Goal: Task Accomplishment & Management: Complete application form

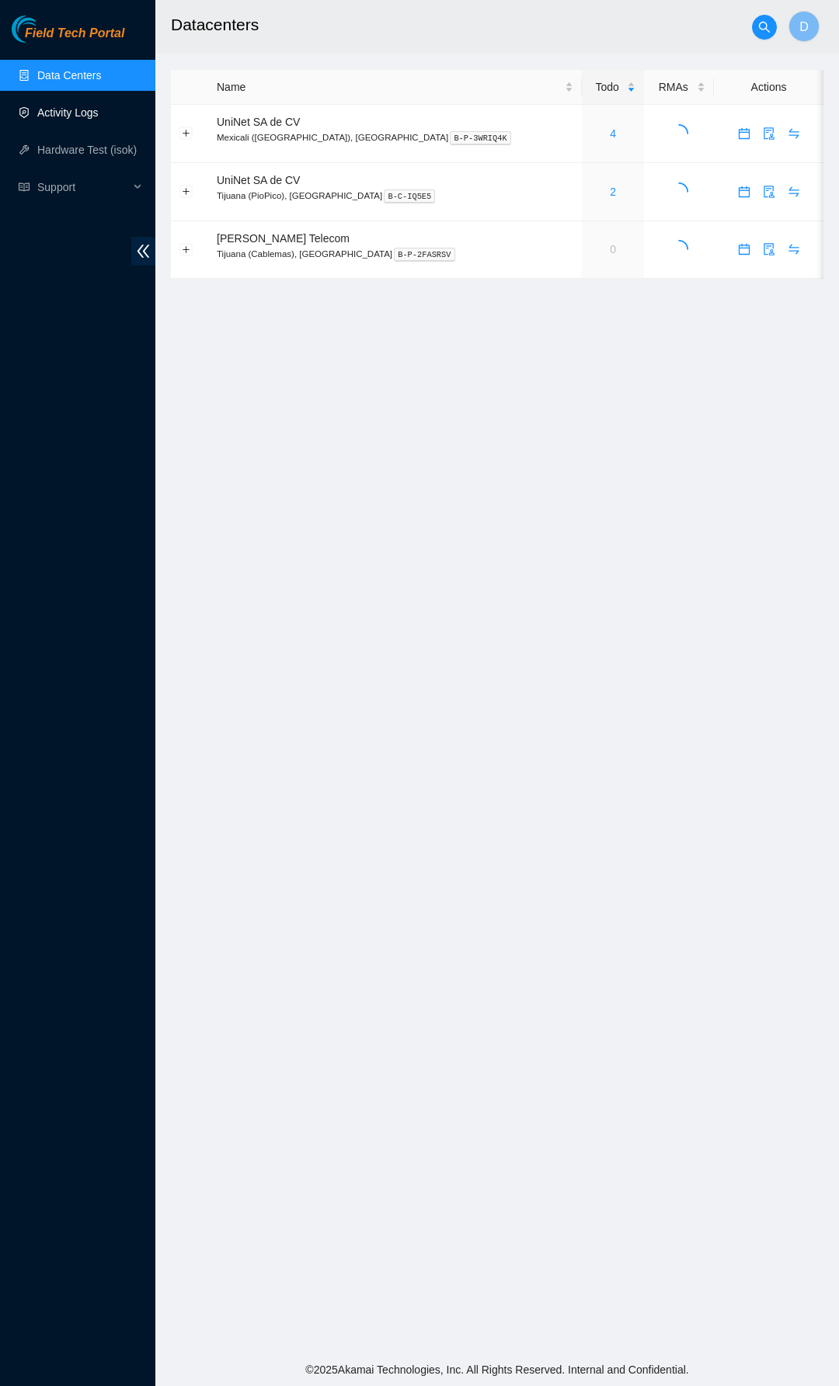
click at [81, 119] on link "Activity Logs" at bounding box center [67, 112] width 61 height 12
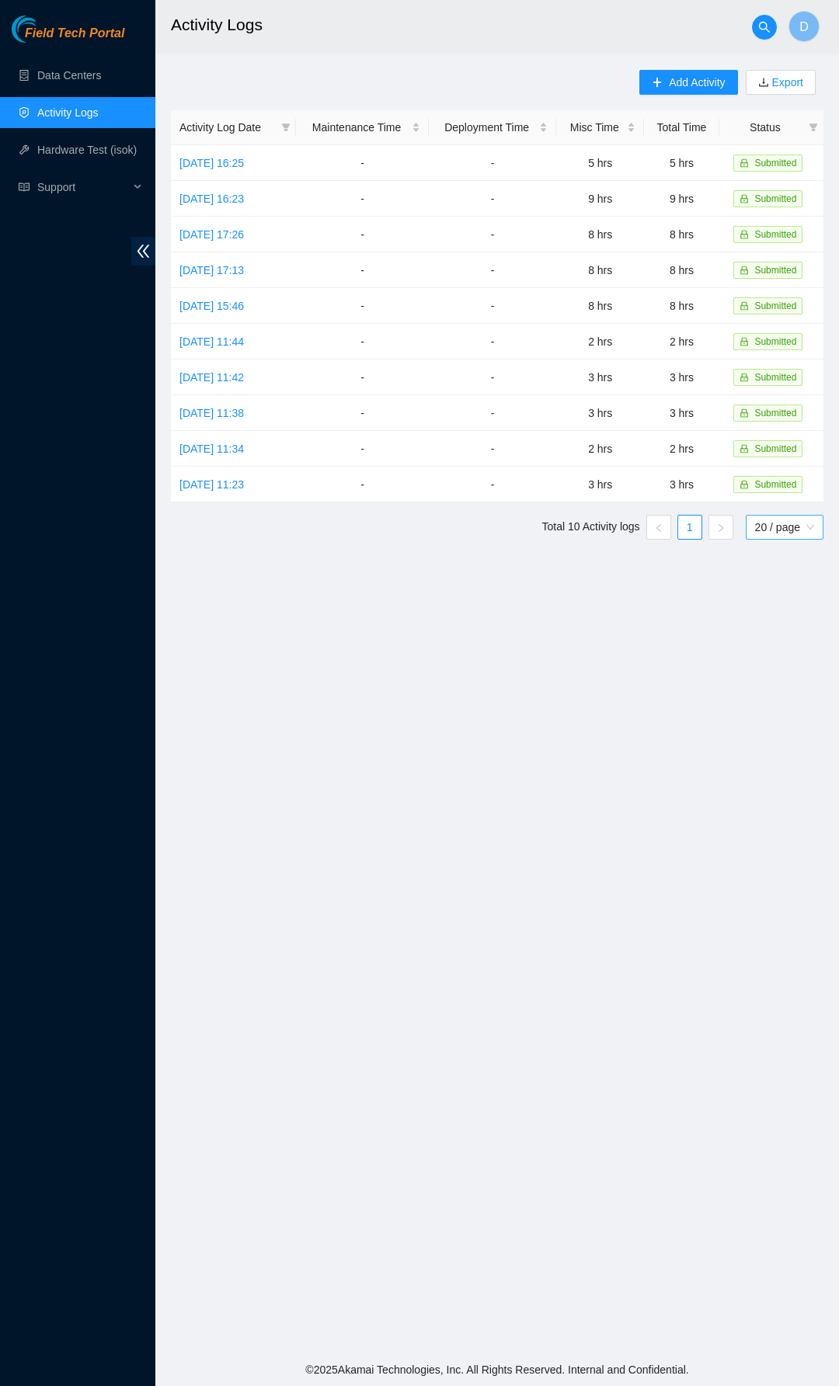
click at [773, 516] on span "20 / page" at bounding box center [784, 527] width 59 height 23
click at [760, 599] on div "50 / page" at bounding box center [785, 607] width 60 height 17
click at [84, 82] on link "Data Centers" at bounding box center [69, 75] width 64 height 12
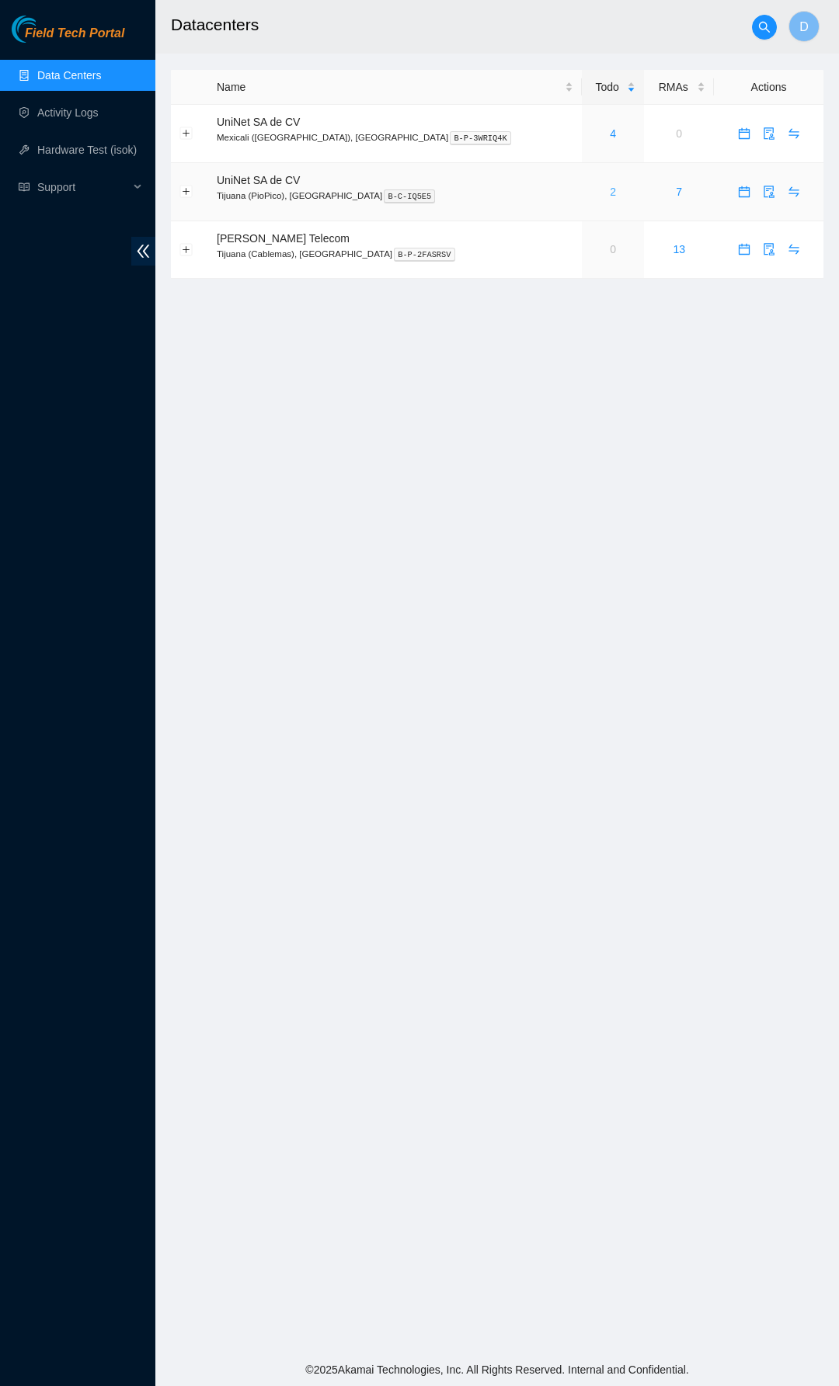
click at [610, 191] on link "2" at bounding box center [613, 192] width 6 height 12
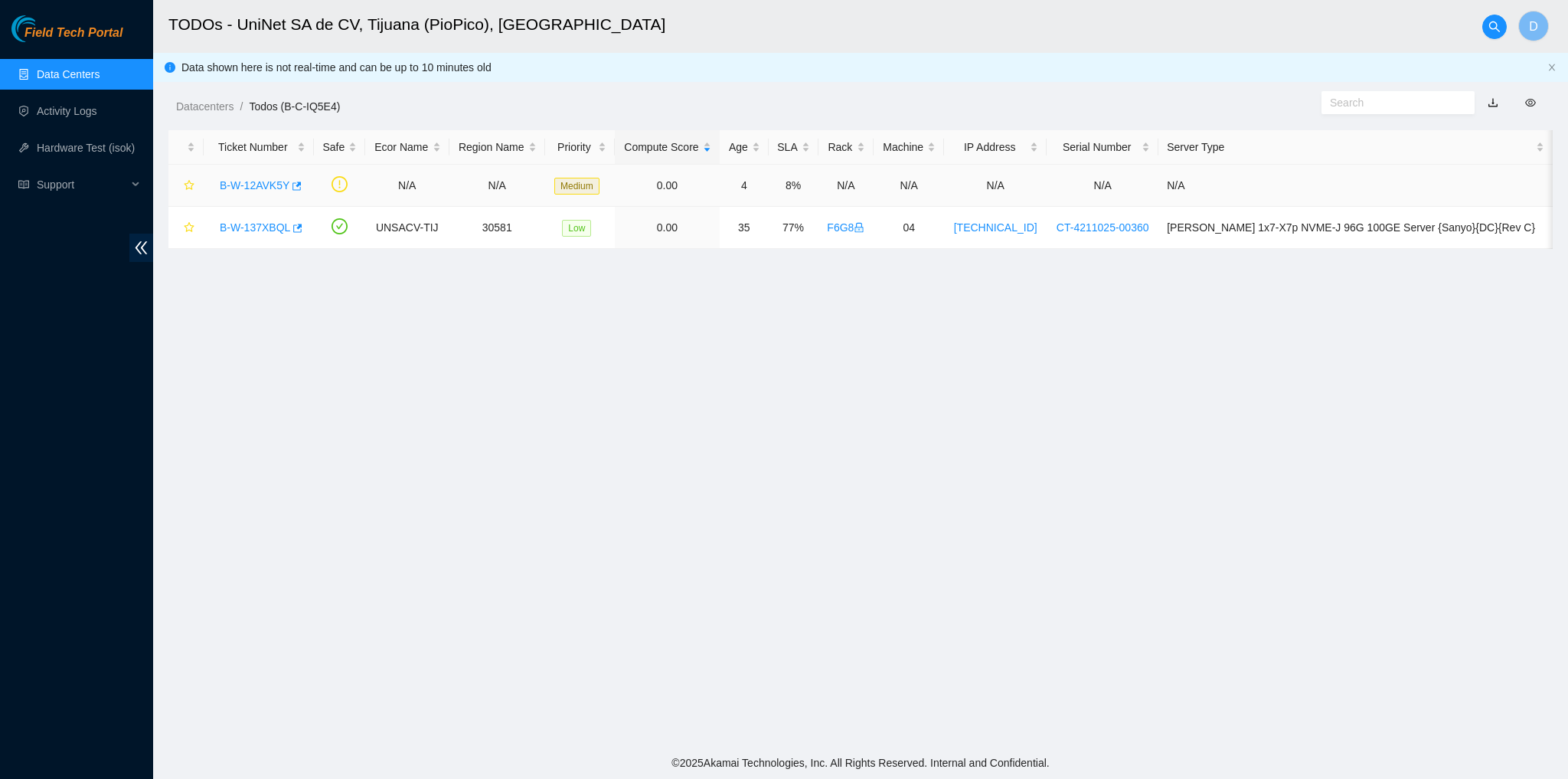
click at [270, 185] on link "B-W-12AVK5Y" at bounding box center [254, 185] width 70 height 12
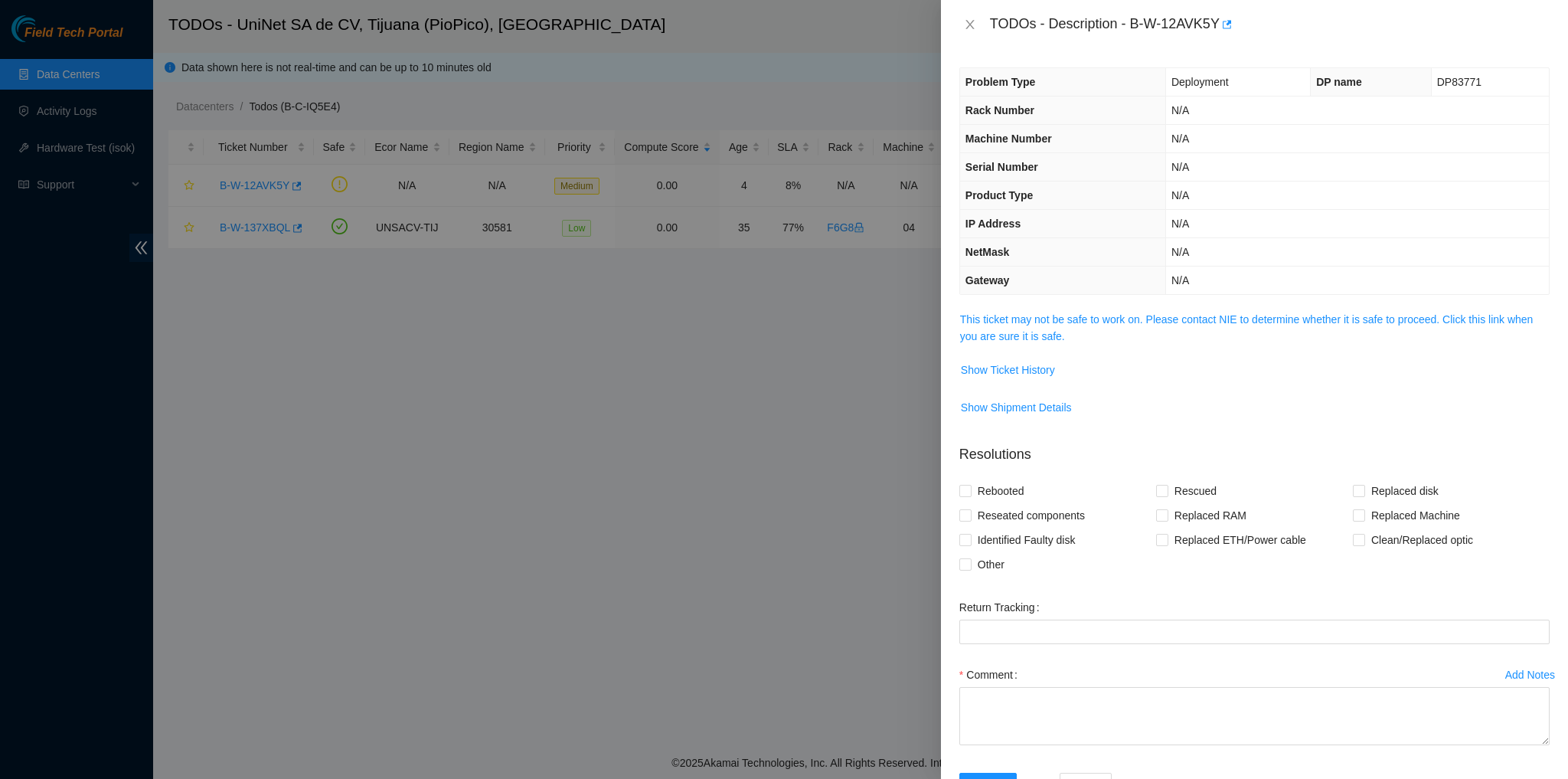
scroll to position [55, 0]
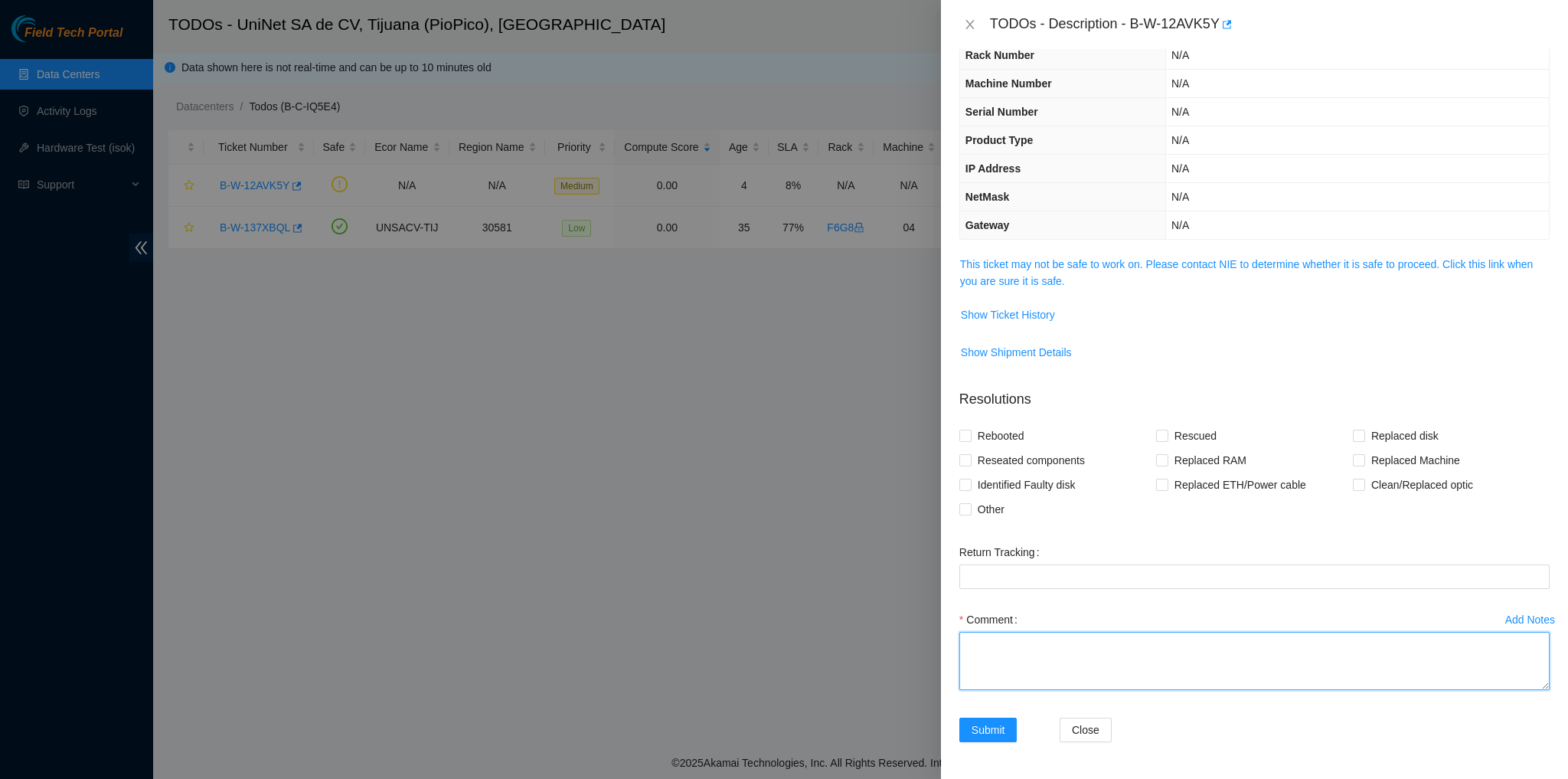
click at [826, 648] on textarea "Comment" at bounding box center [1254, 661] width 591 height 58
click at [826, 660] on textarea "Requested access to DC at 10:00 AM PST Access was granted at 10:00 AM but there…" at bounding box center [1254, 661] width 591 height 58
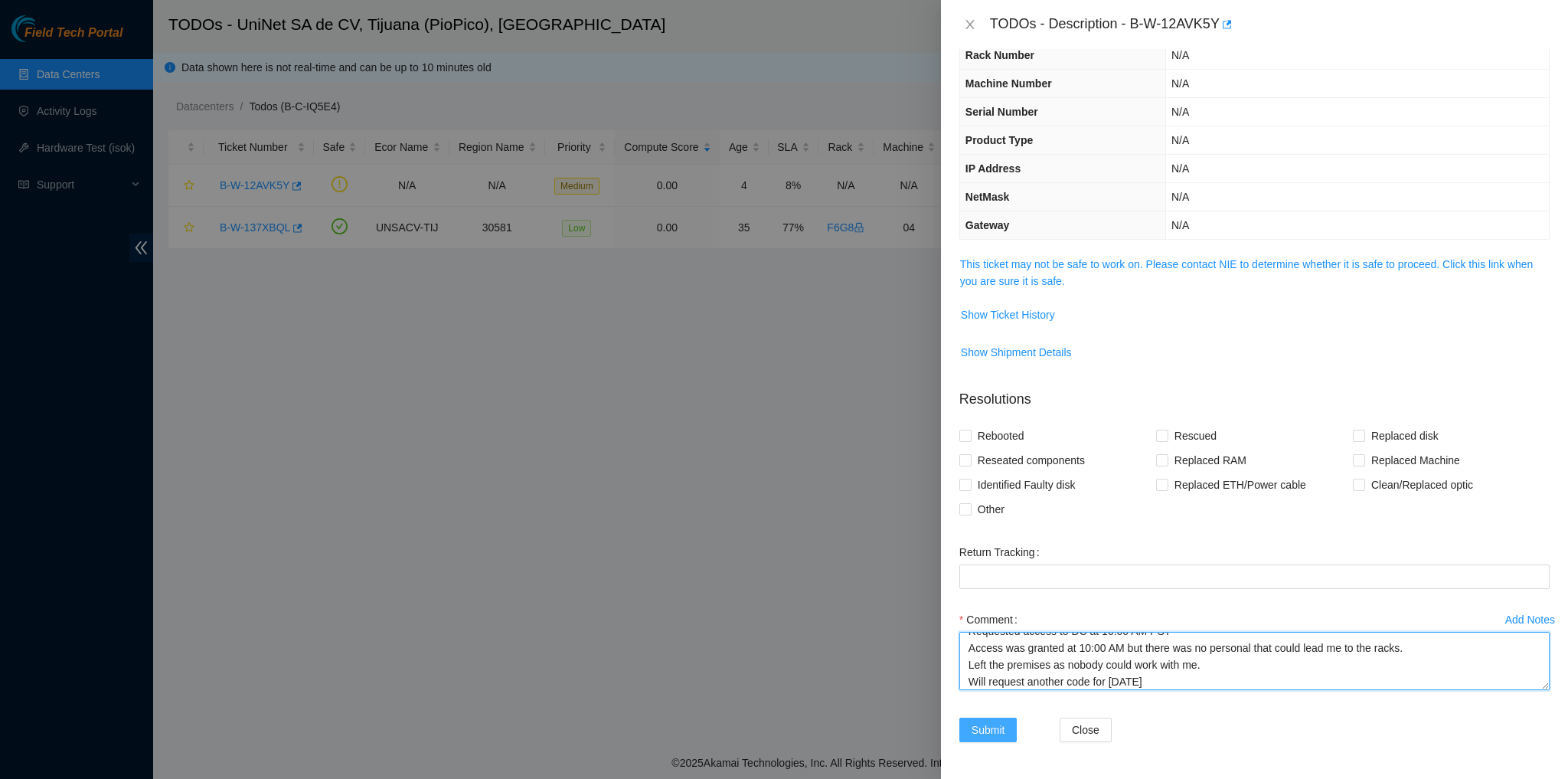
type textarea "Requested access to DC at 10:00 AM PST Access was granted at 10:00 AM but there…"
click at [826, 726] on span "Submit" at bounding box center [988, 729] width 34 height 17
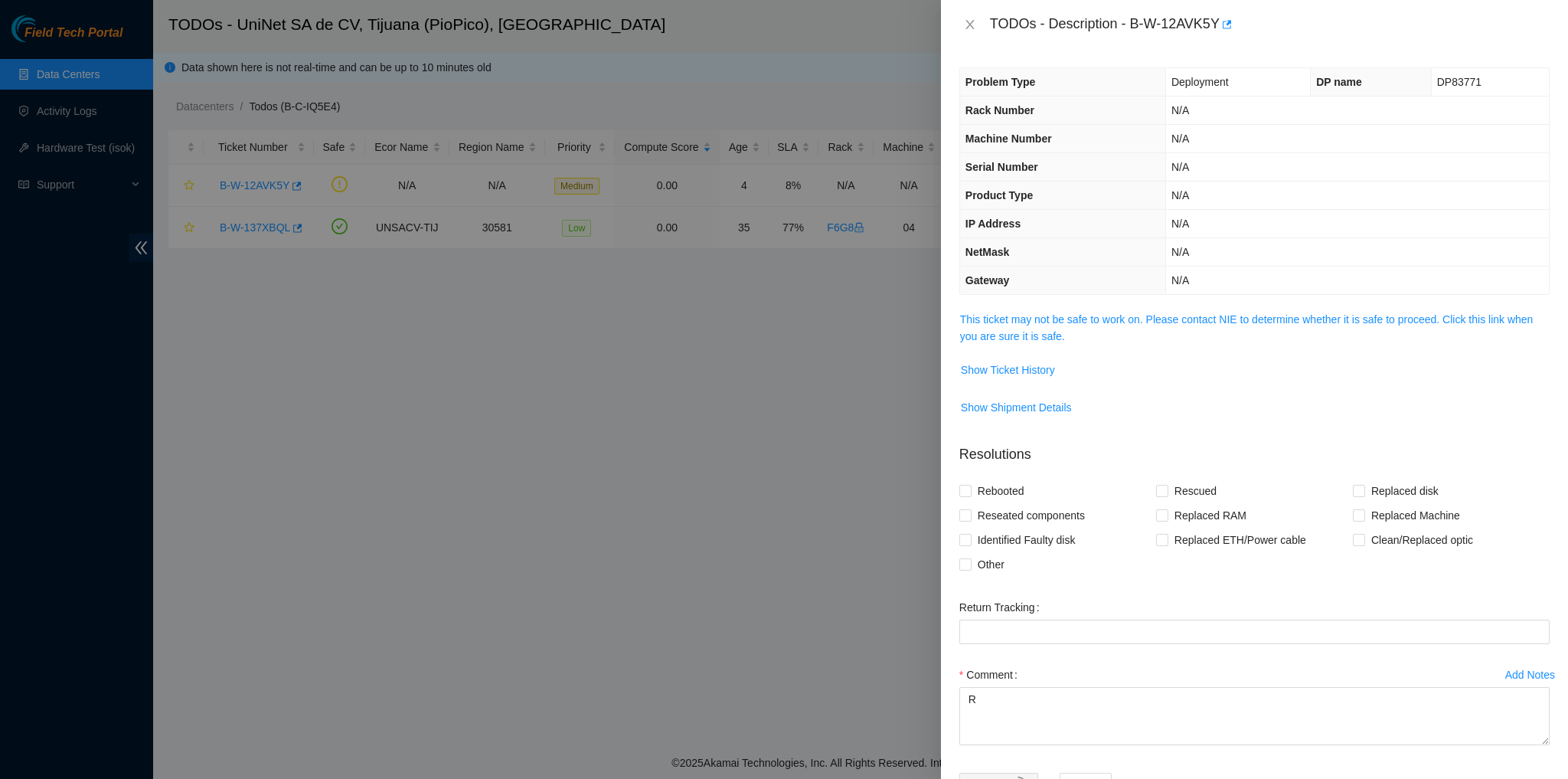
scroll to position [0, 0]
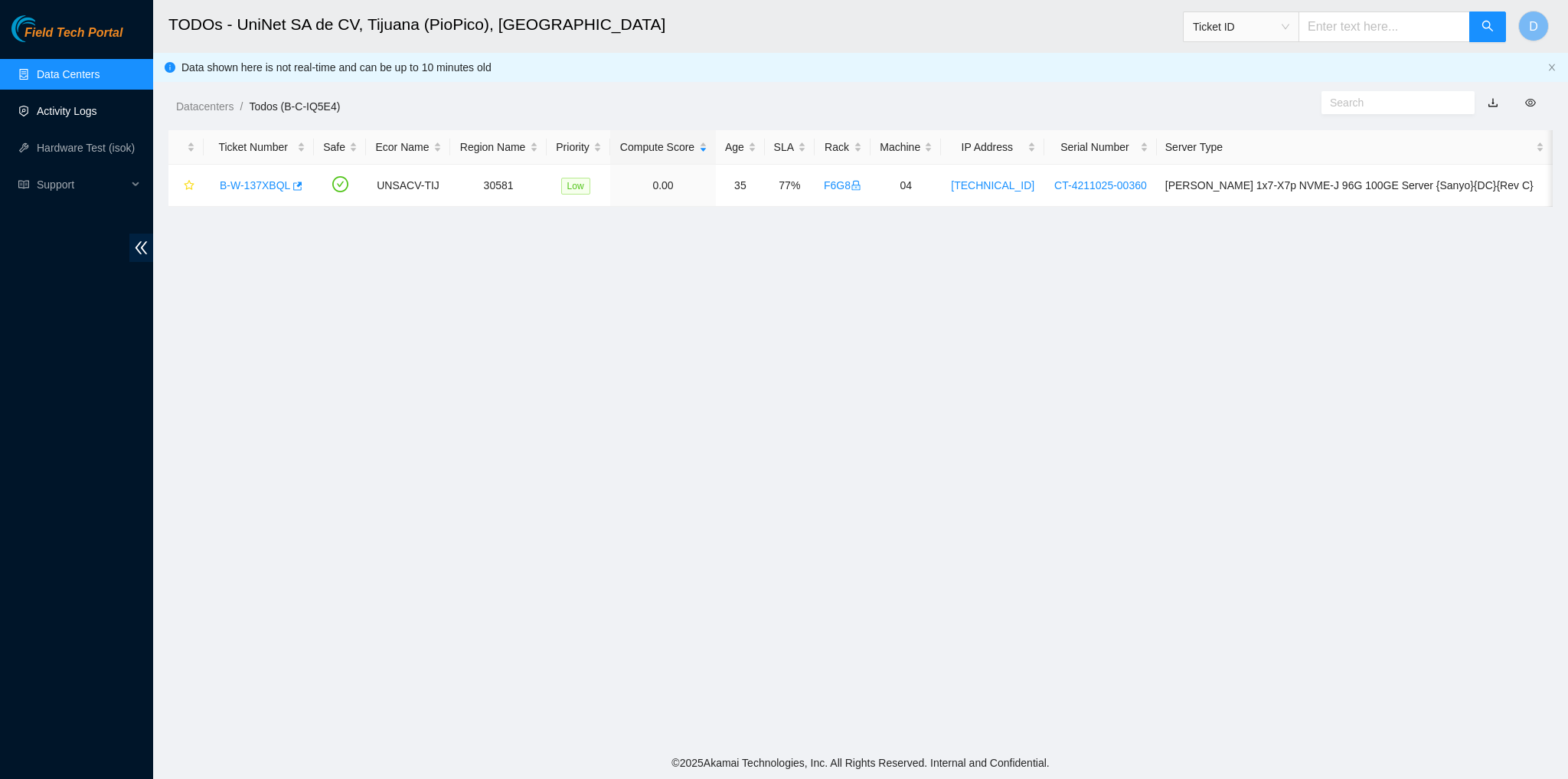
click at [73, 117] on link "Activity Logs" at bounding box center [66, 110] width 60 height 12
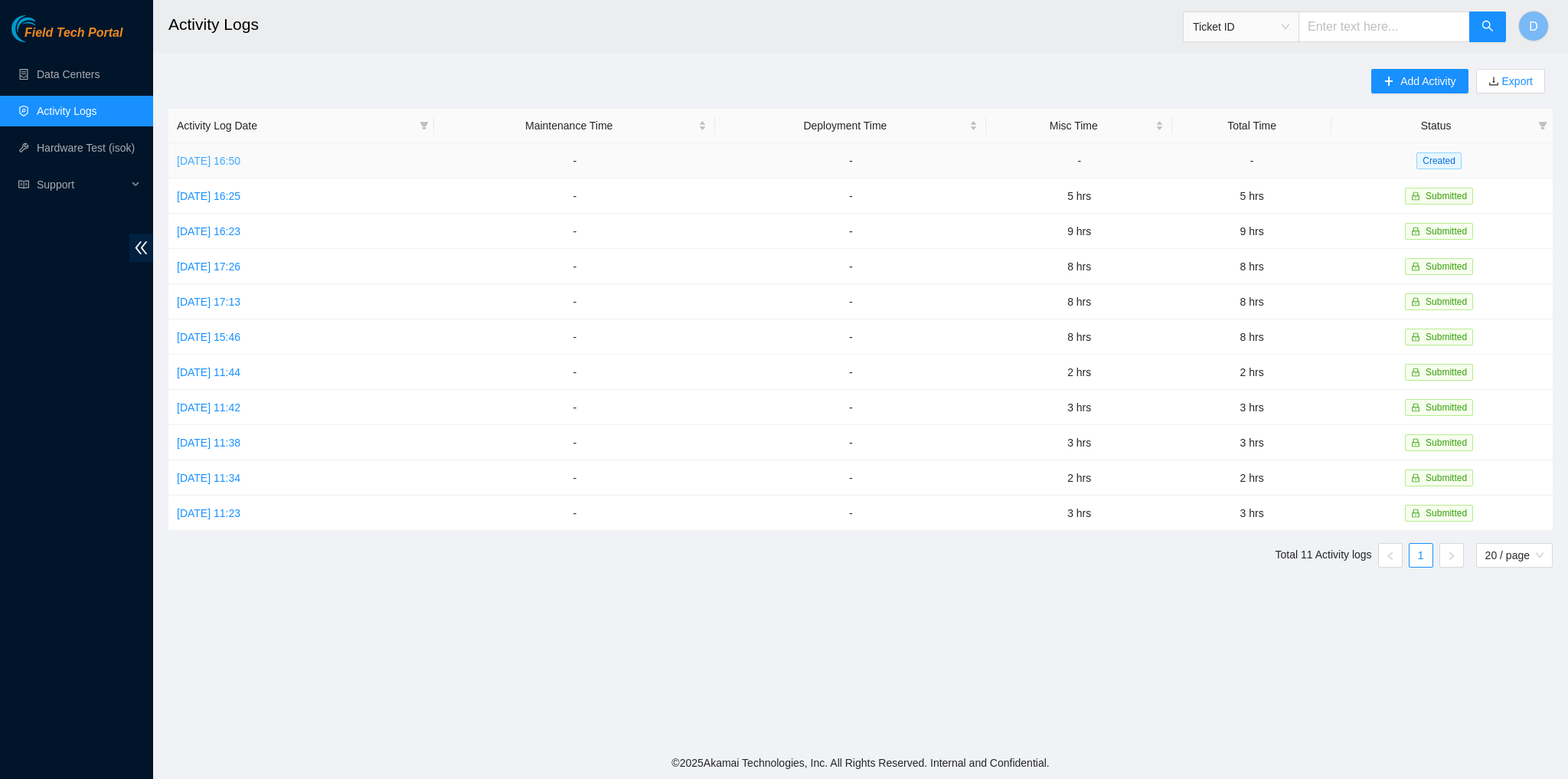
click at [241, 161] on link "[DATE] 16:50" at bounding box center [208, 161] width 63 height 12
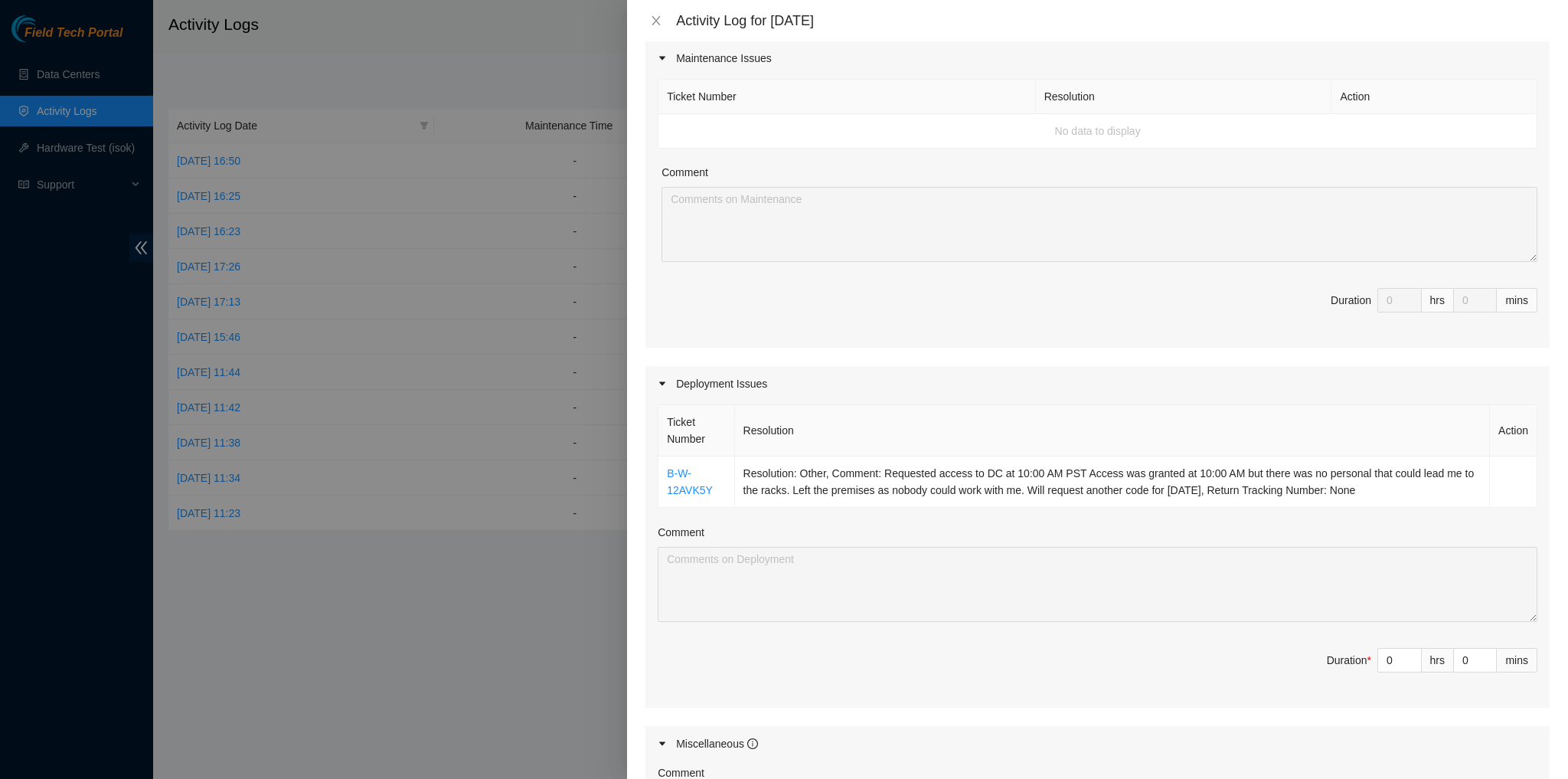
scroll to position [307, 0]
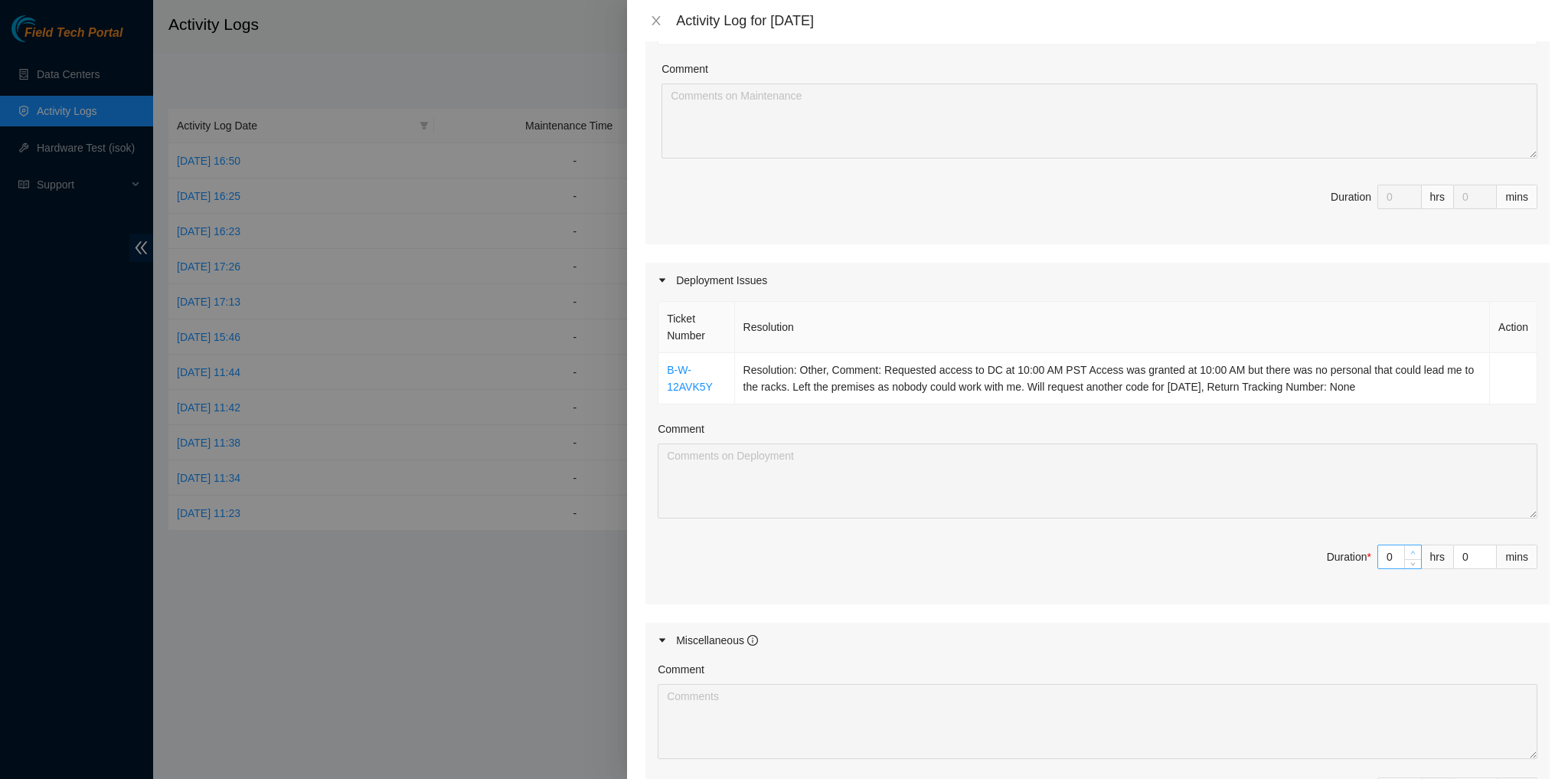
type input "1"
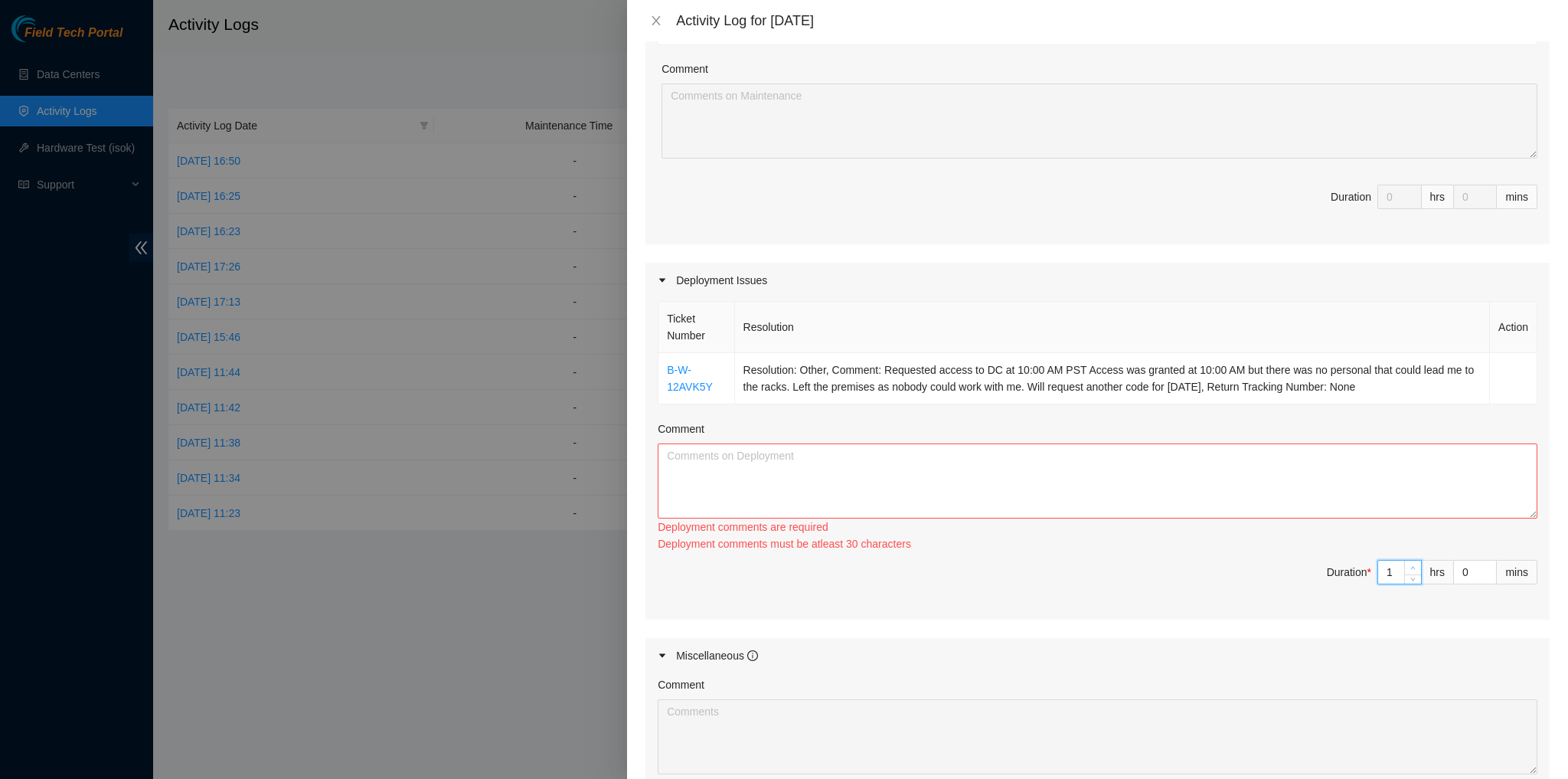
click at [826, 565] on icon "up" at bounding box center [1412, 567] width 5 height 5
type input "2"
click at [826, 564] on span "up" at bounding box center [1413, 568] width 9 height 9
click at [826, 552] on div "Ticket Number Resolution Action B-W-12AVK5Y Resolution: Other, Comment: Request…" at bounding box center [1098, 458] width 904 height 320
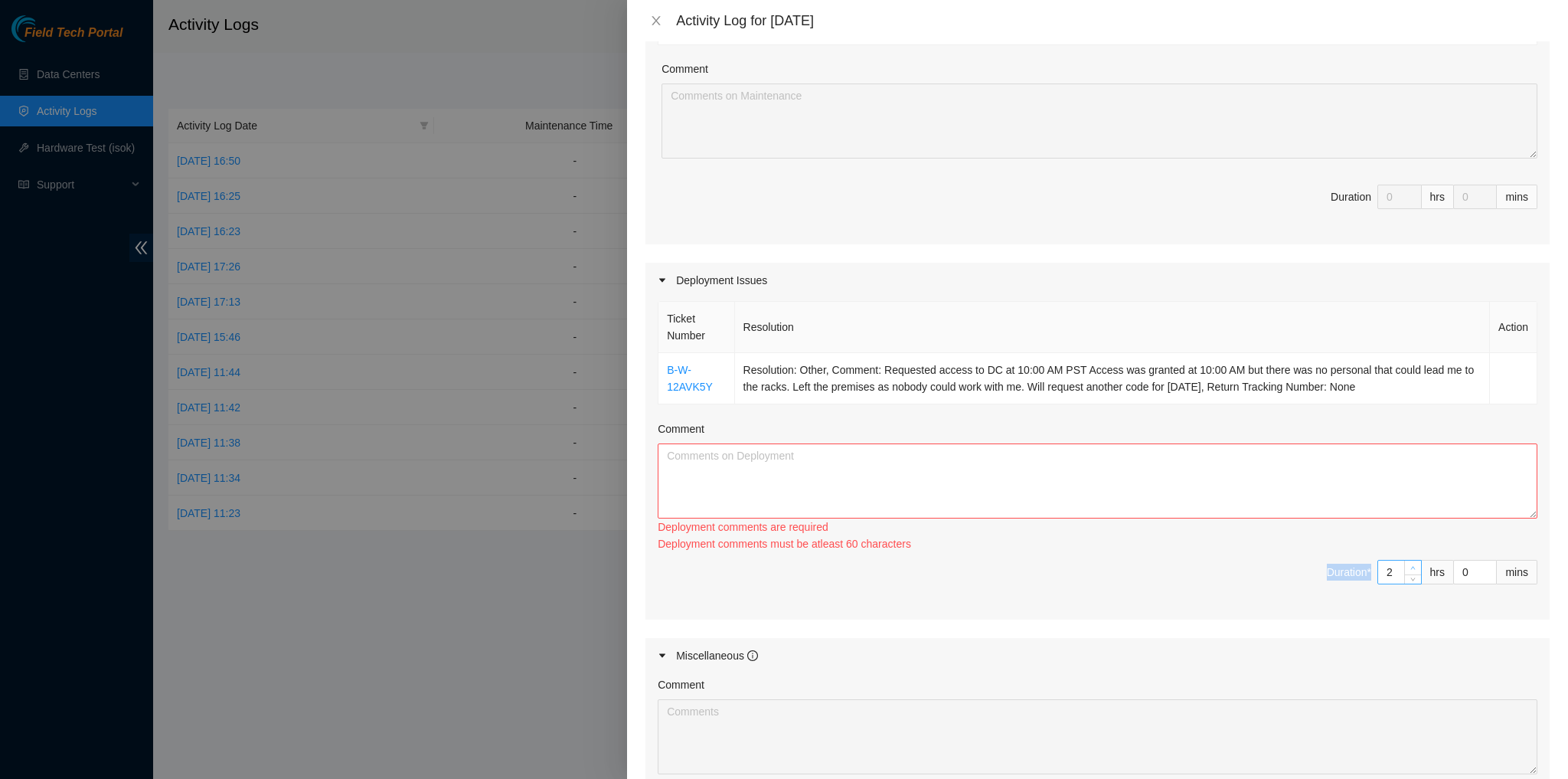
type input "3"
click at [826, 566] on icon "up" at bounding box center [1412, 567] width 5 height 5
type input "4"
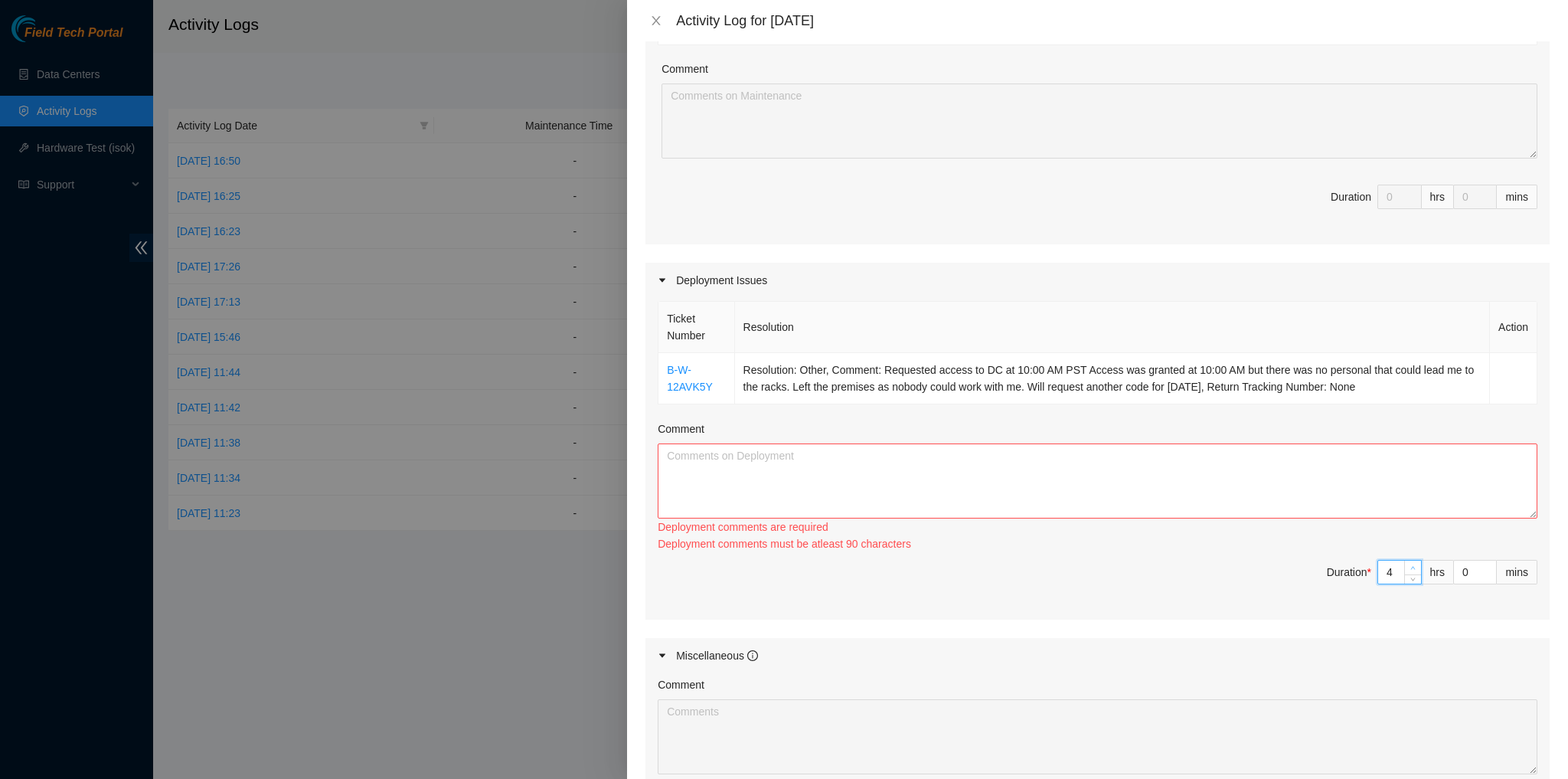
click at [826, 566] on icon "up" at bounding box center [1412, 567] width 5 height 5
click at [826, 383] on td "Resolution: Other, Comment: Requested access to DC at 10:00 AM PST Access was g…" at bounding box center [1112, 379] width 755 height 51
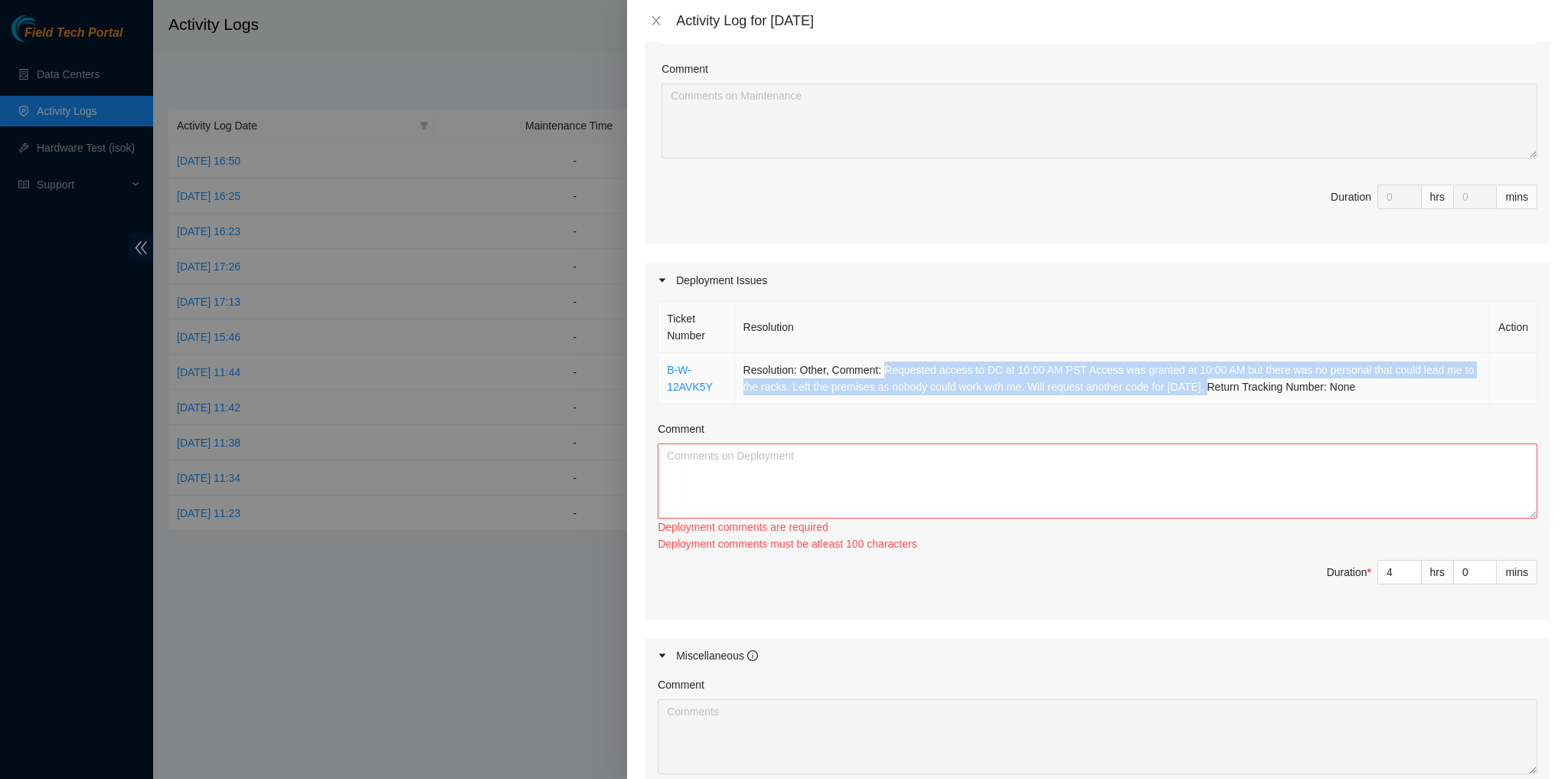
drag, startPoint x: 1213, startPoint y: 390, endPoint x: 883, endPoint y: 375, distance: 330.3
click at [826, 375] on td "Resolution: Other, Comment: Requested access to DC at 10:00 AM PST Access was g…" at bounding box center [1112, 379] width 755 height 51
copy td "Requested access to DC at 10:00 AM PST Access was granted at 10:00 AM but there…"
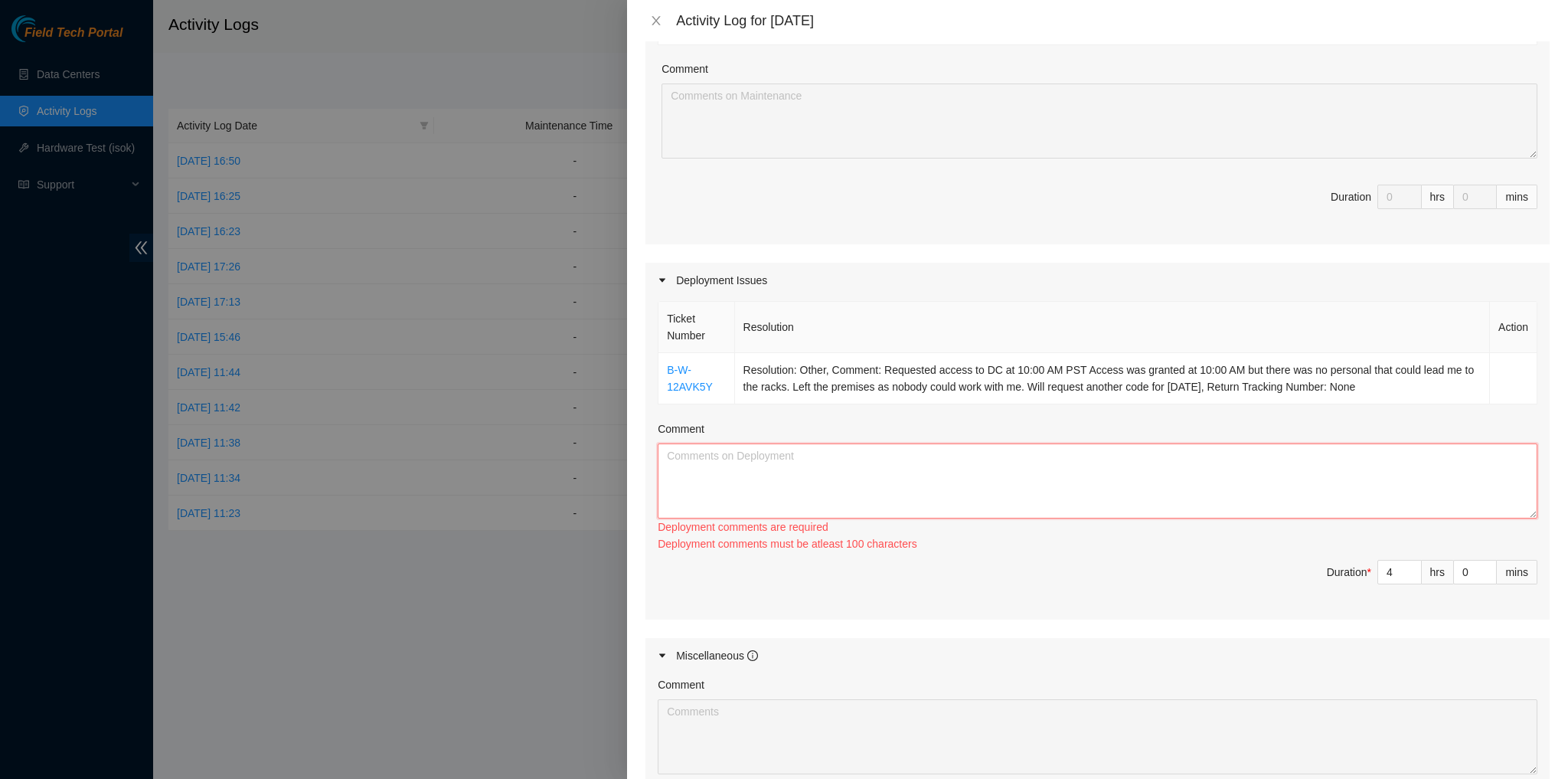
click at [812, 465] on textarea "Comment" at bounding box center [1098, 481] width 880 height 75
paste textarea "Requested access to DC at 10:00 AM PST Access was granted at 10:00 AM but there…"
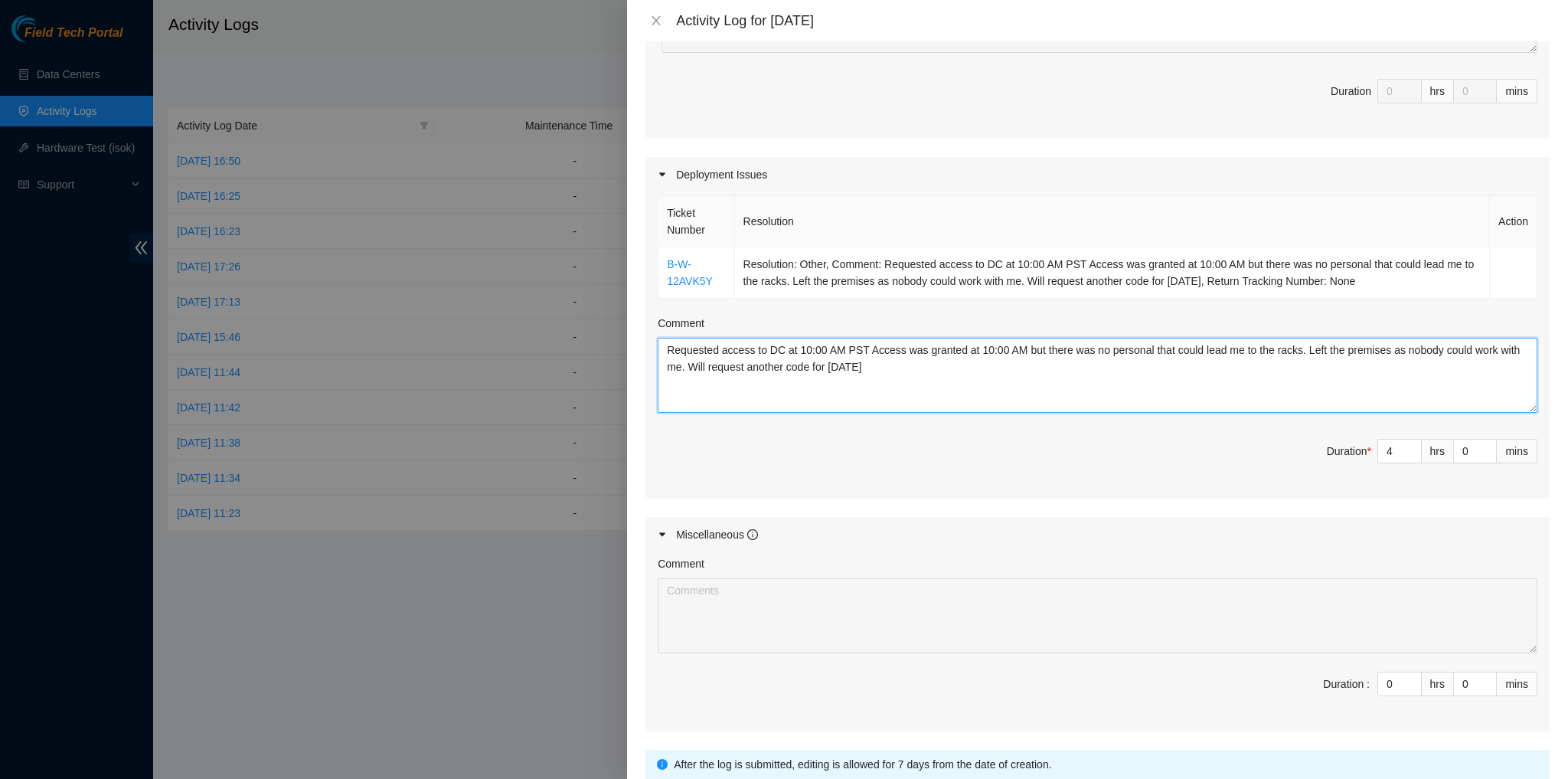
scroll to position [532, 0]
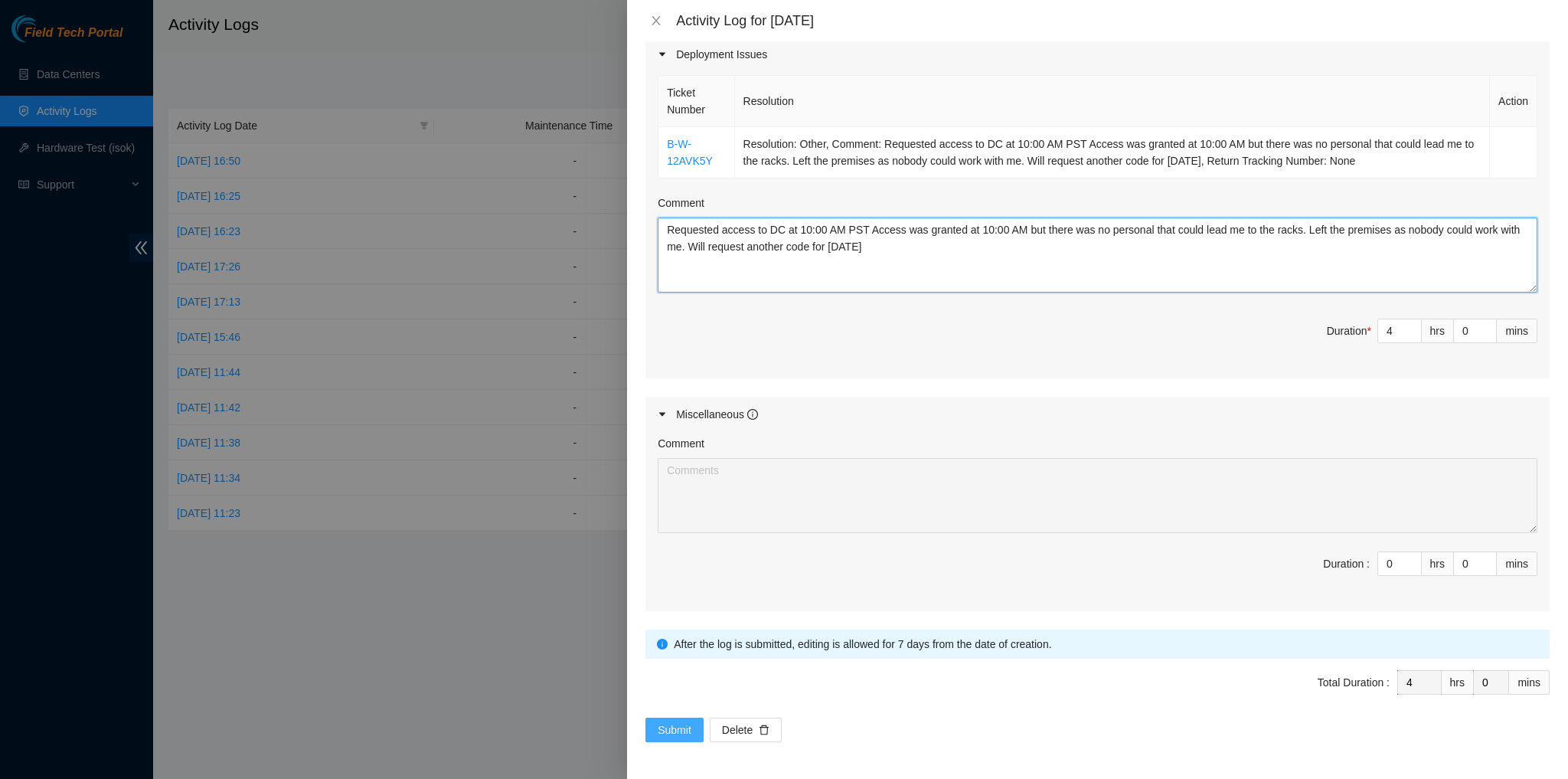
type textarea "Requested access to DC at 10:00 AM PST Access was granted at 10:00 AM but there…"
click at [680, 723] on span "Submit" at bounding box center [675, 729] width 34 height 17
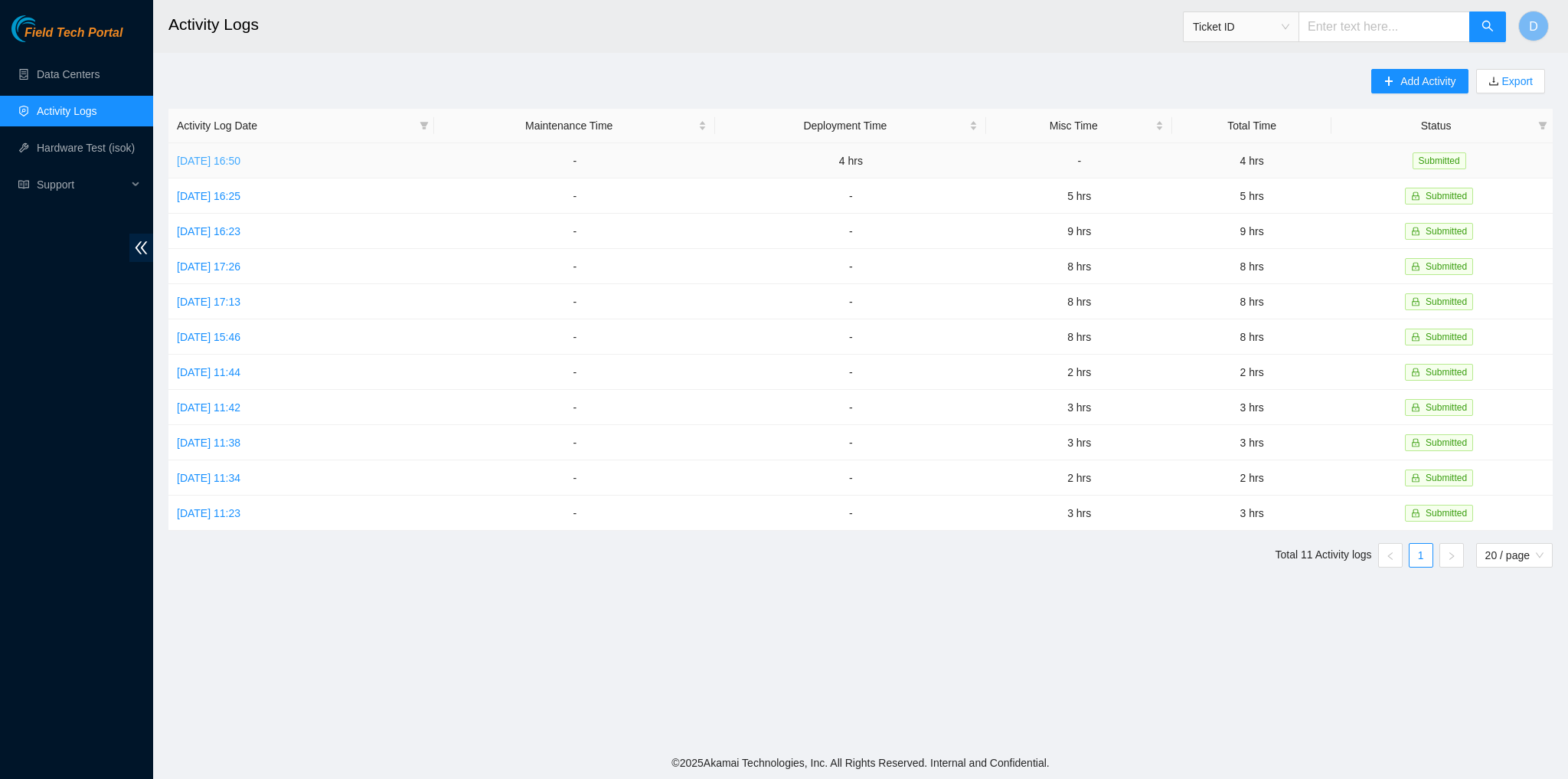
click at [233, 163] on link "[DATE] 16:50" at bounding box center [208, 161] width 63 height 12
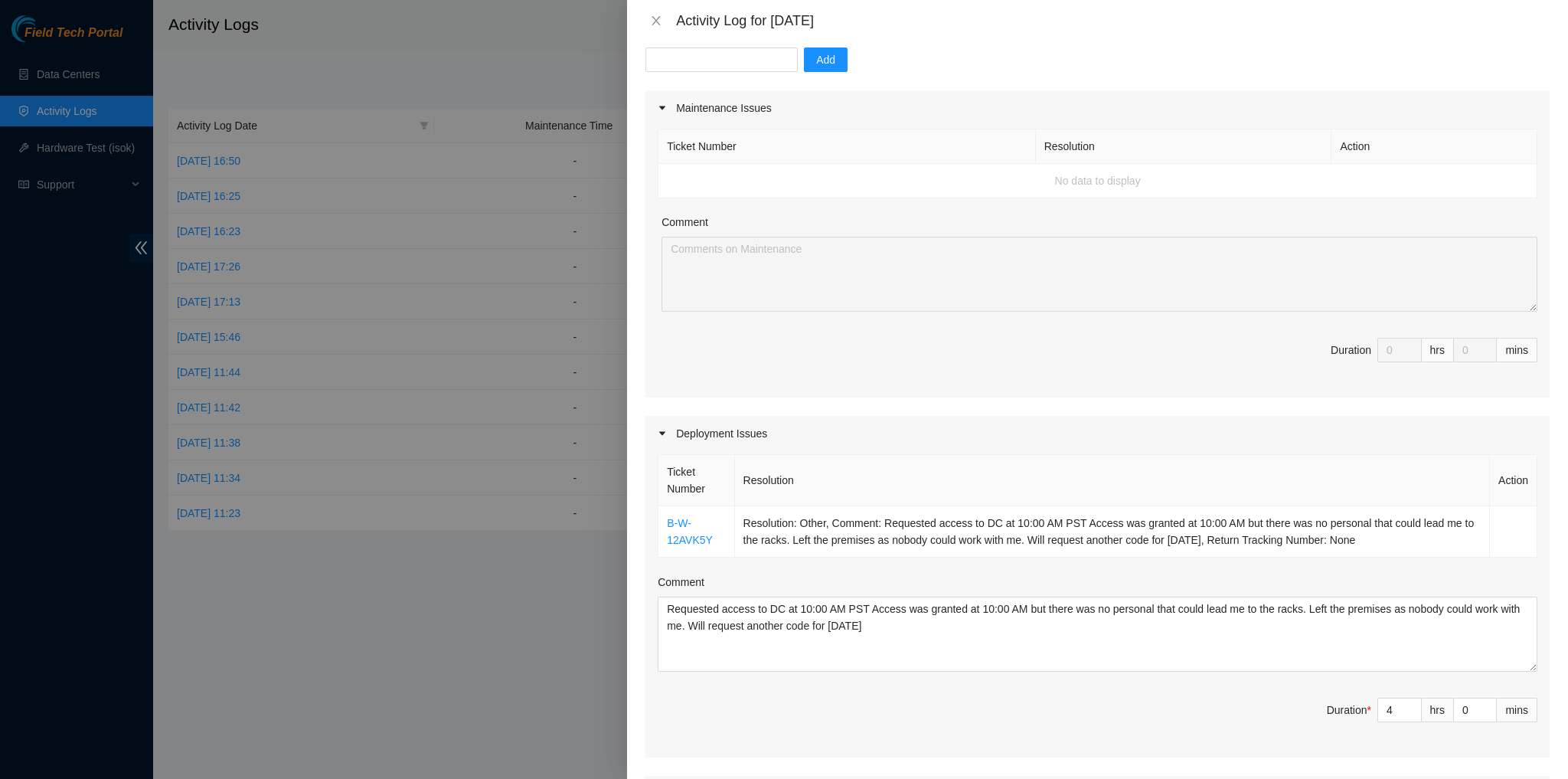
scroll to position [0, 0]
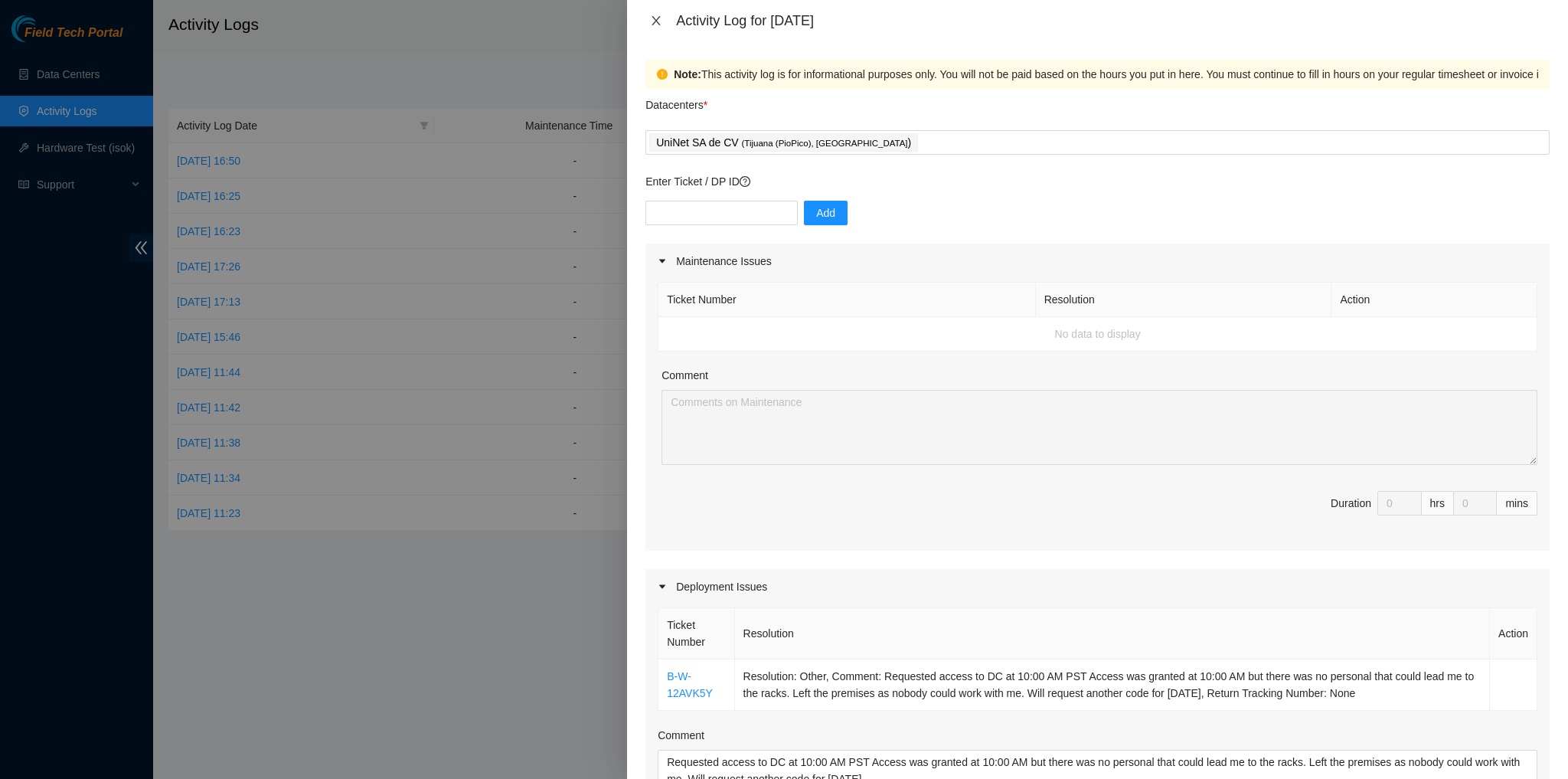
click at [655, 24] on icon "close" at bounding box center [656, 21] width 12 height 12
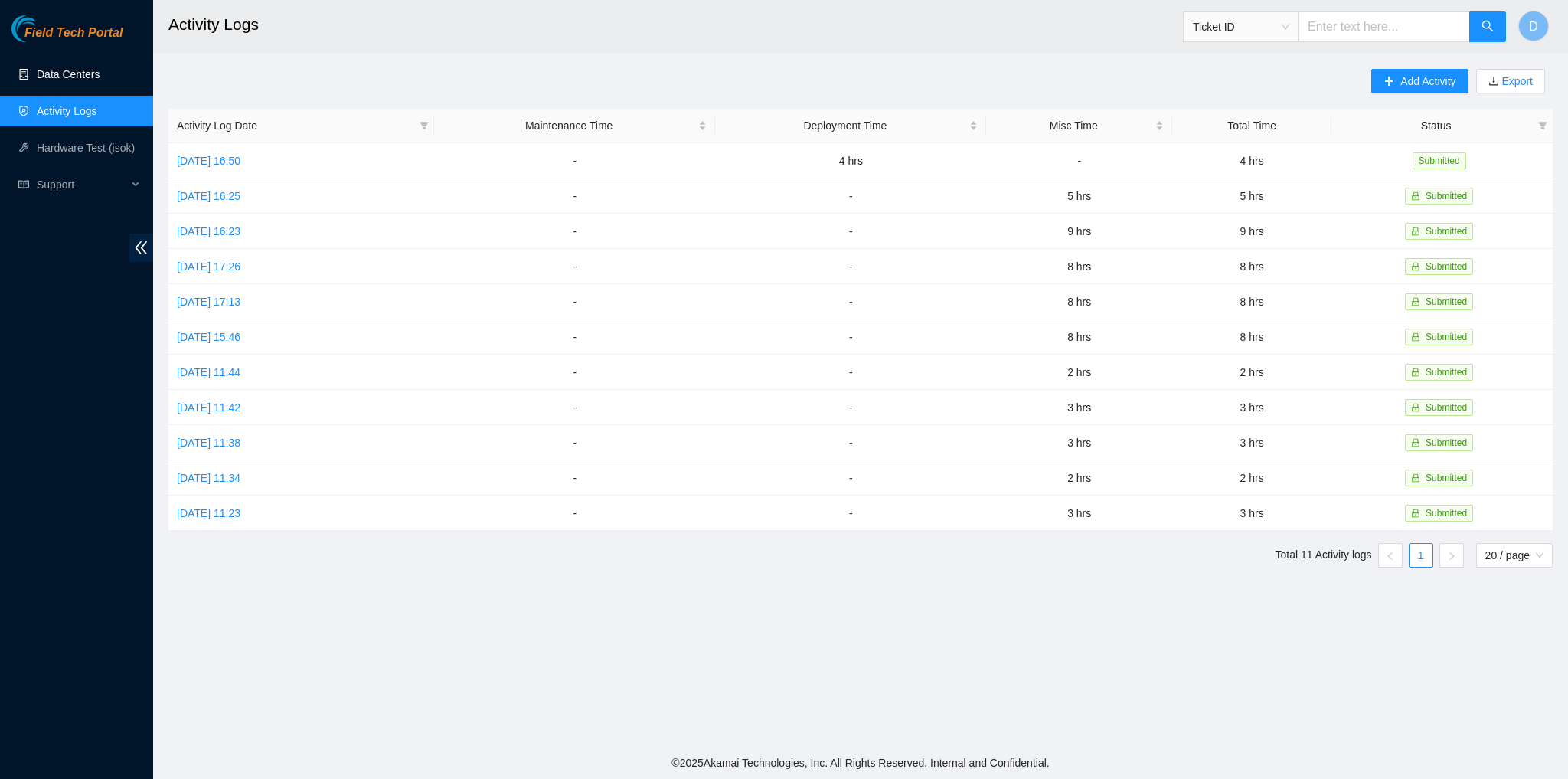
click at [80, 81] on link "Data Centers" at bounding box center [68, 74] width 63 height 12
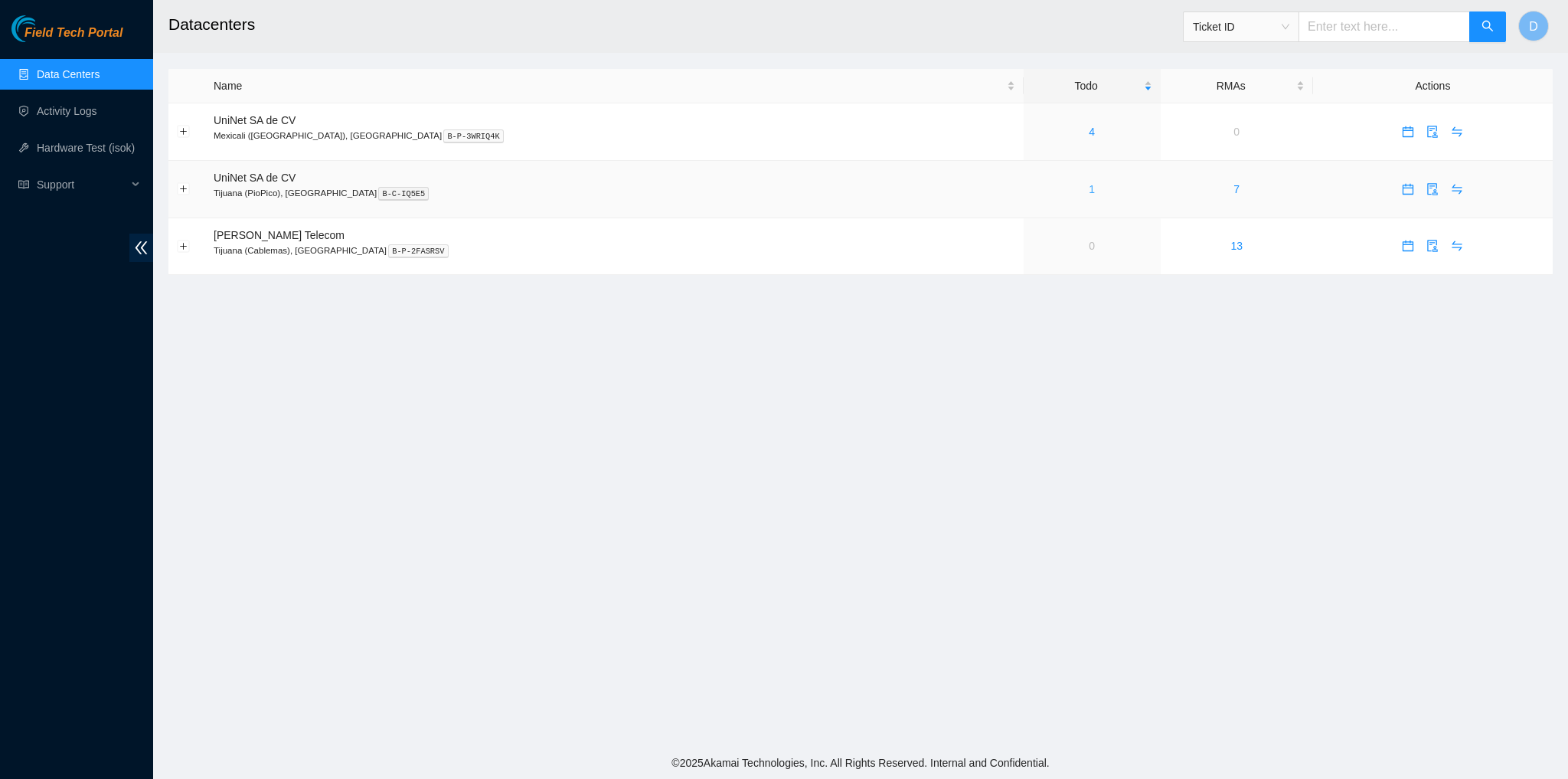
click at [826, 186] on link "1" at bounding box center [1092, 189] width 6 height 12
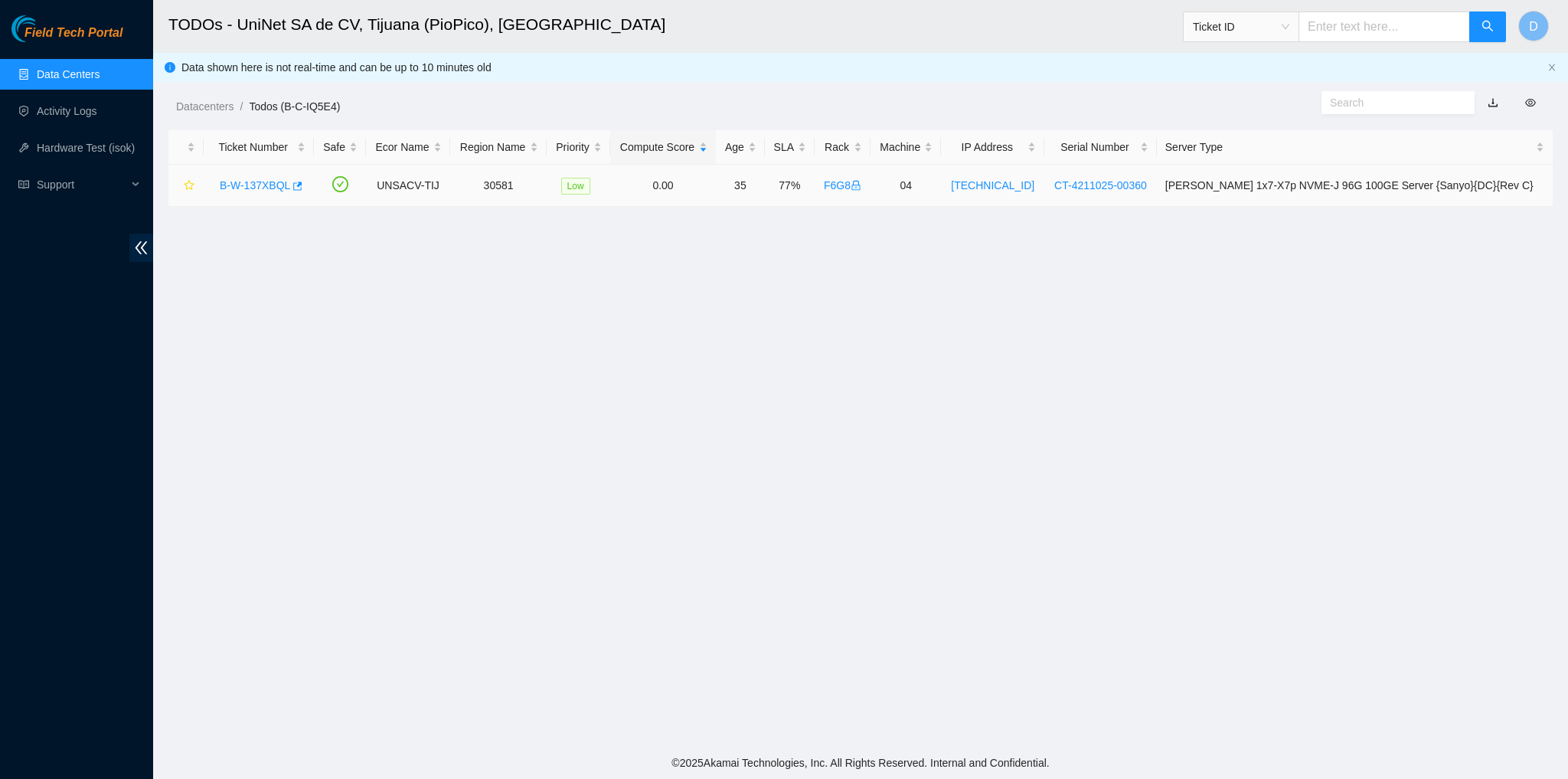
click at [255, 179] on link "B-W-137XBQL" at bounding box center [254, 185] width 70 height 12
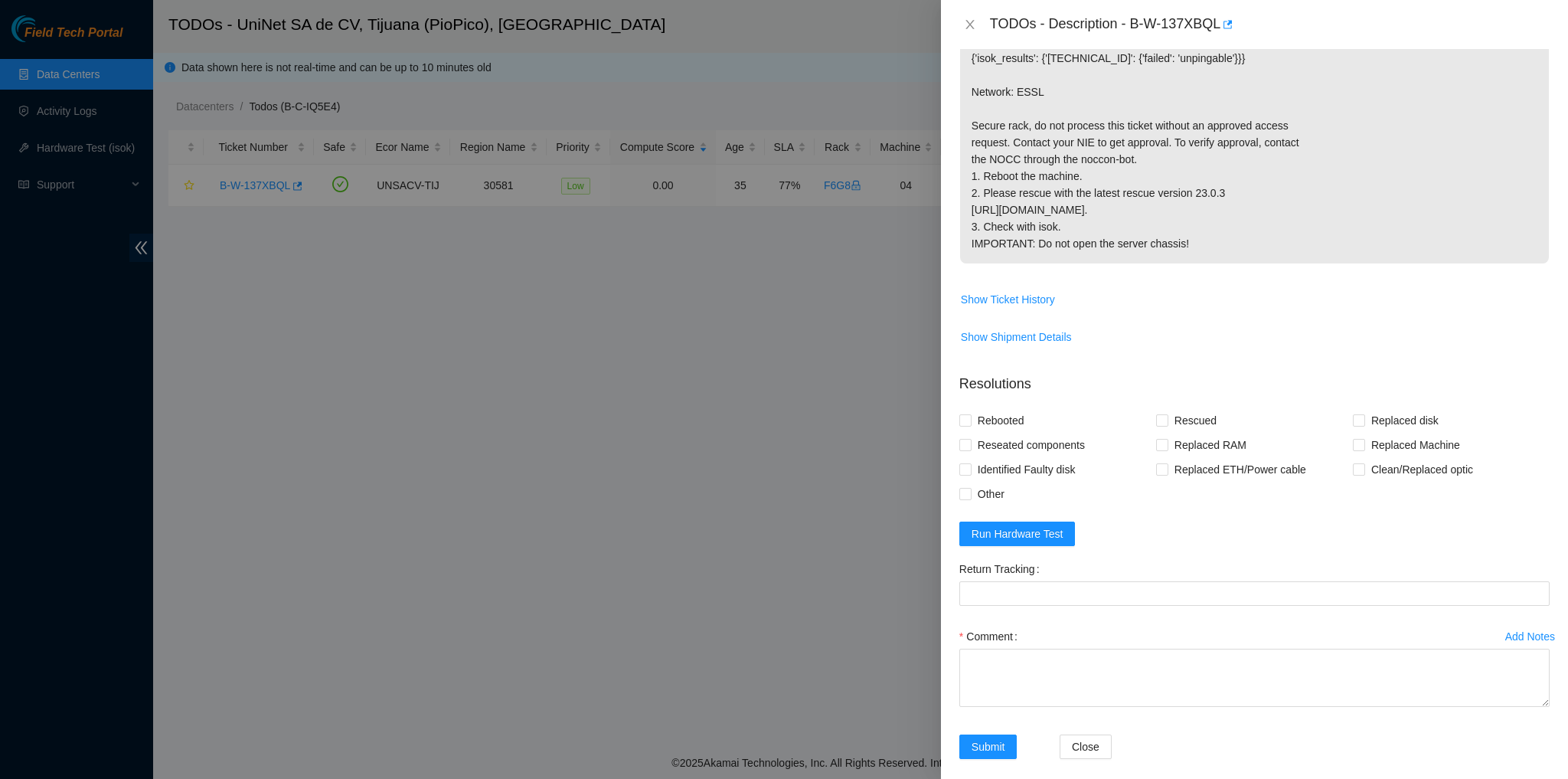
scroll to position [357, 0]
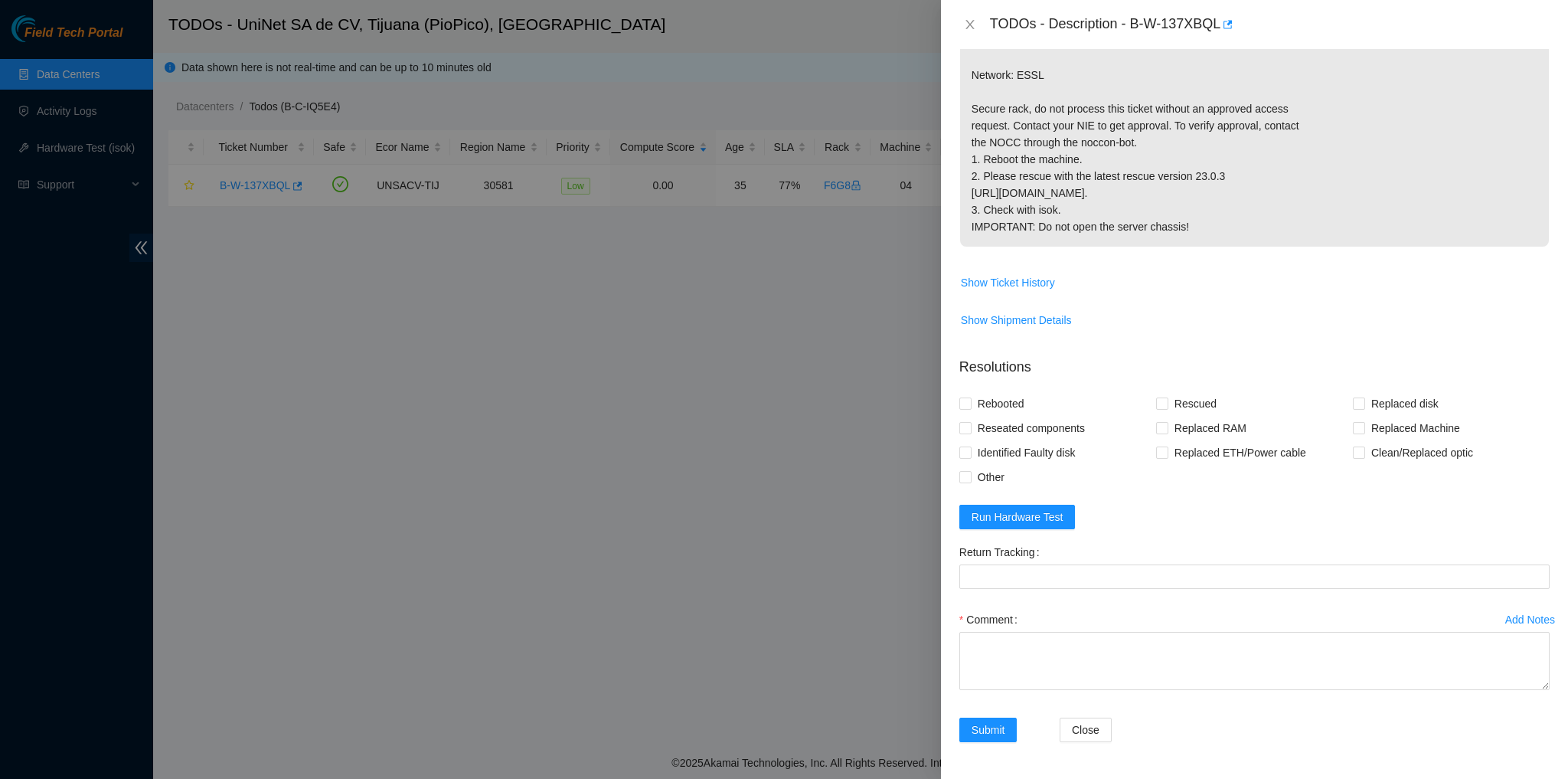
click at [826, 621] on div "Add Notes" at bounding box center [1531, 619] width 49 height 11
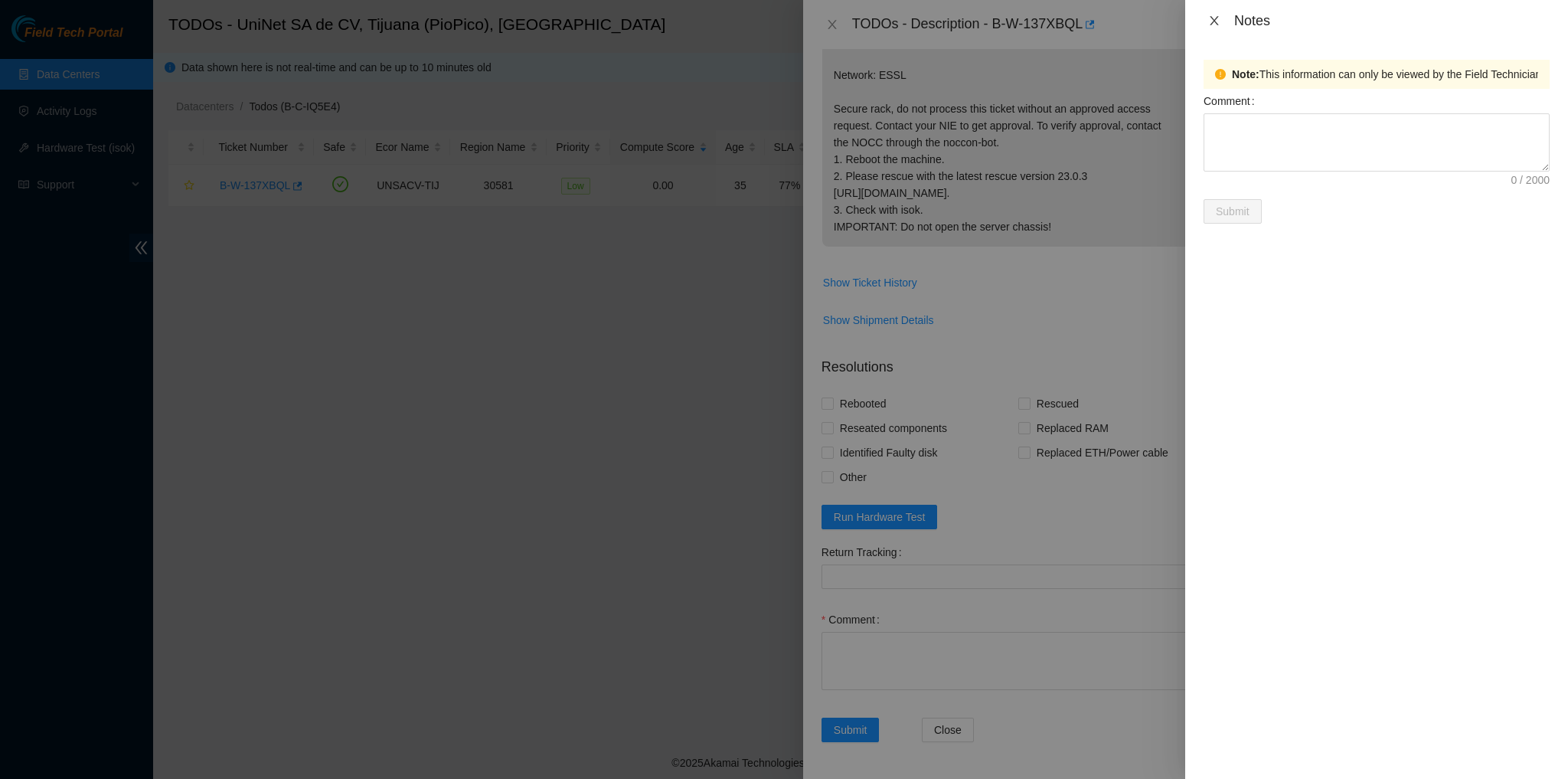
click at [826, 23] on icon "close" at bounding box center [1214, 21] width 12 height 12
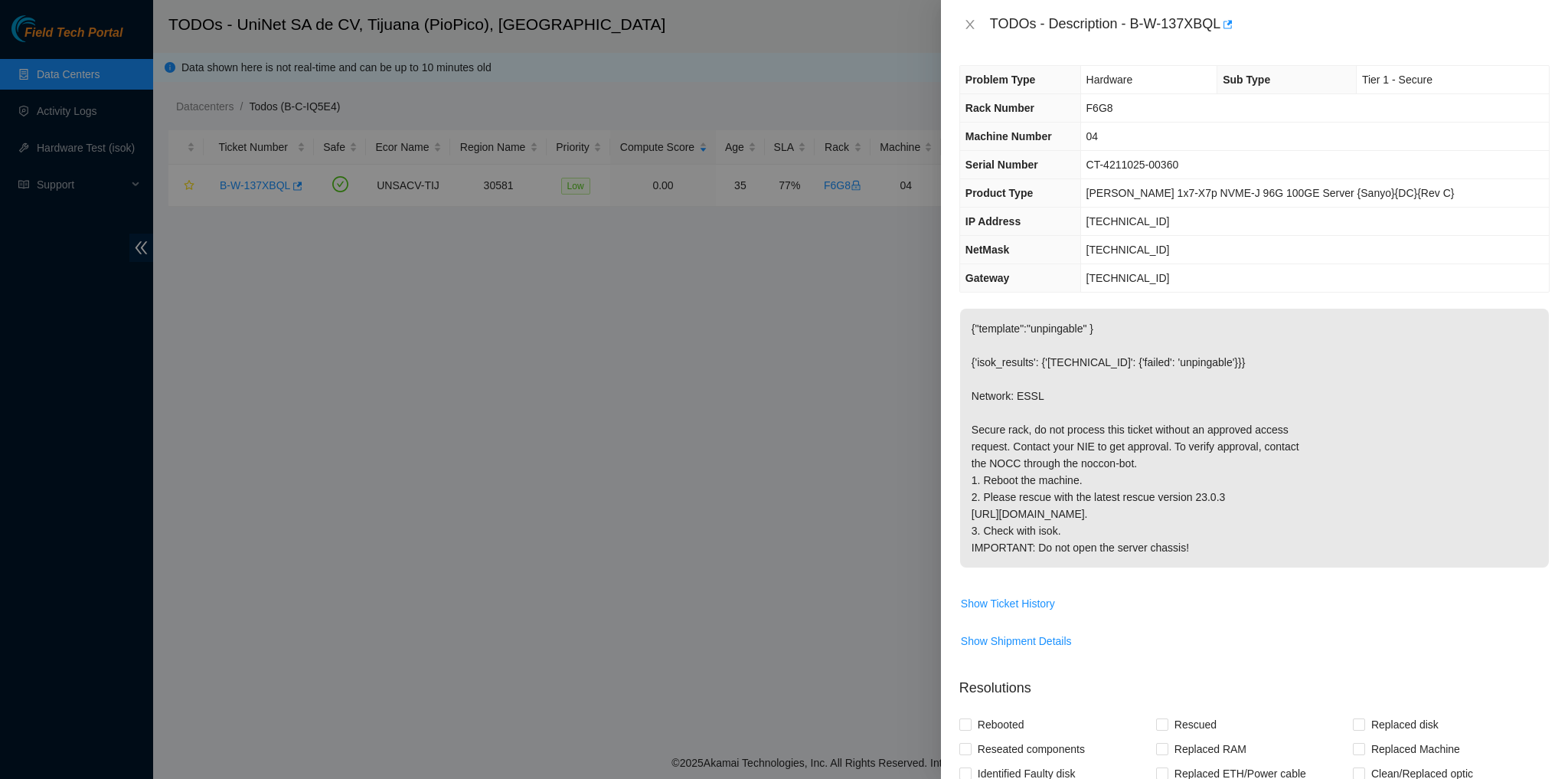
scroll to position [0, 0]
click at [826, 22] on icon "close" at bounding box center [970, 25] width 12 height 12
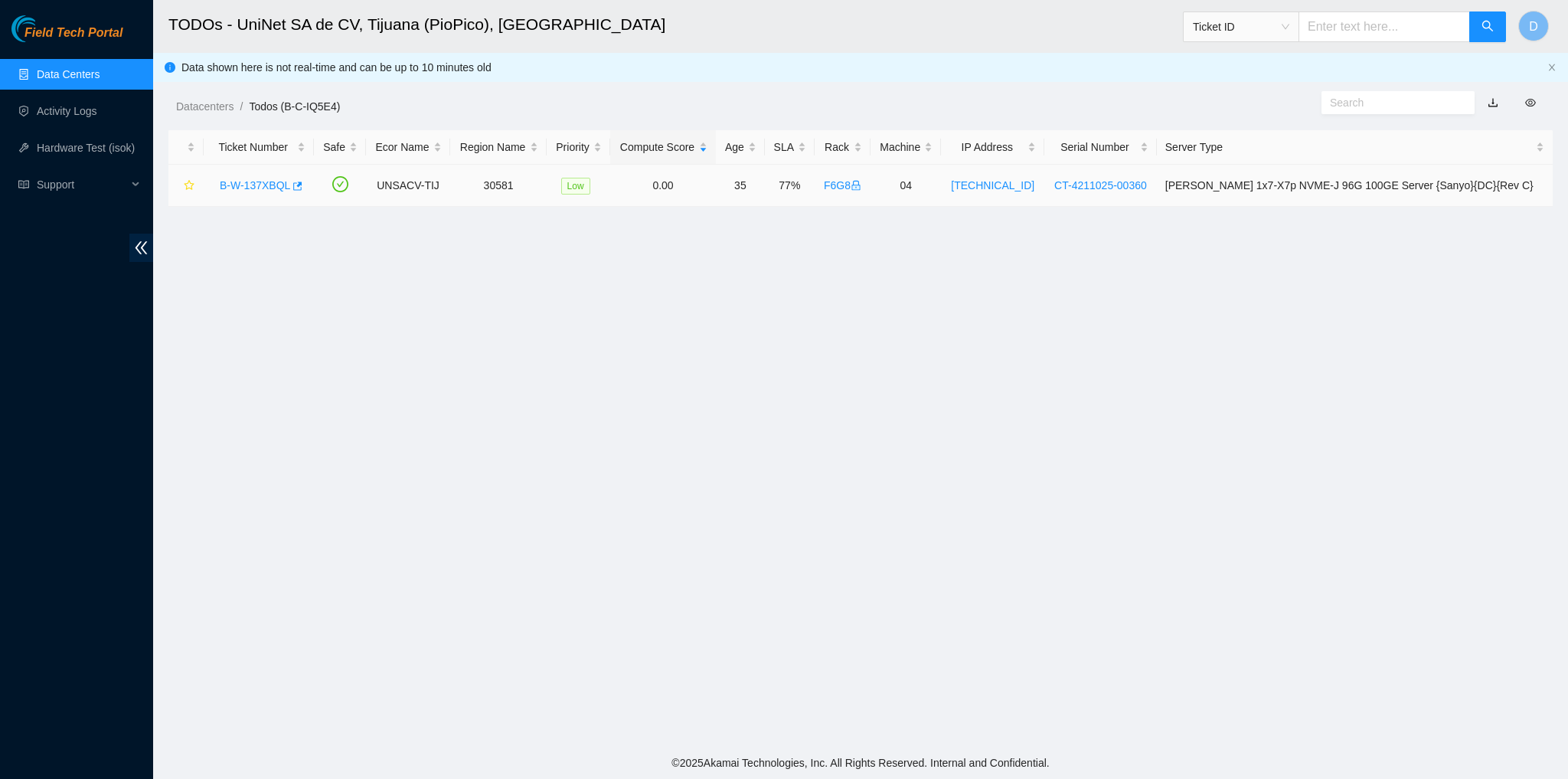
click at [272, 184] on link "B-W-137XBQL" at bounding box center [254, 185] width 70 height 12
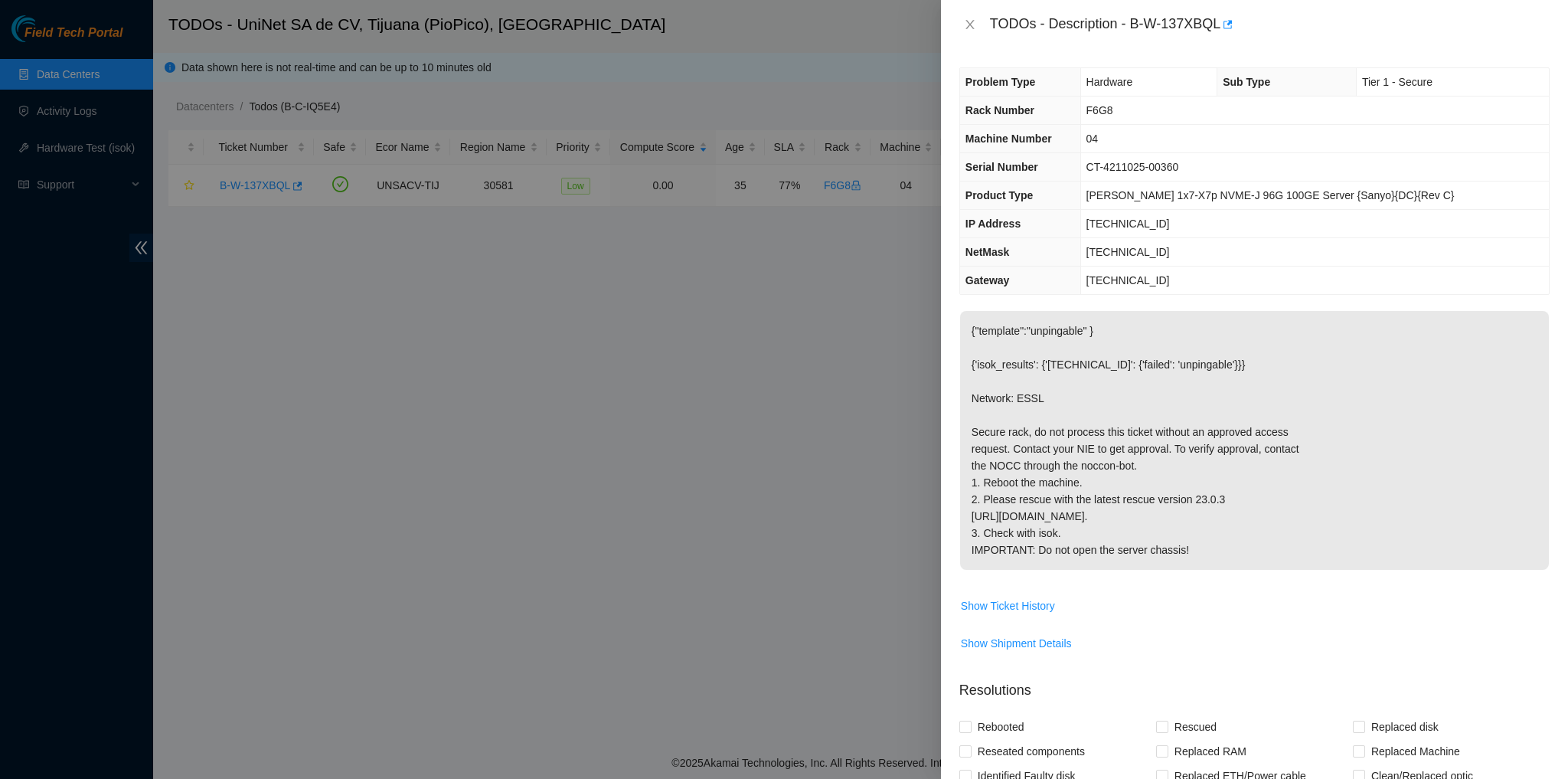
click at [826, 135] on span "04" at bounding box center [1093, 138] width 12 height 12
copy span "04"
drag, startPoint x: 518, startPoint y: 252, endPoint x: 500, endPoint y: 252, distance: 18.0
click at [518, 252] on div at bounding box center [784, 390] width 1568 height 779
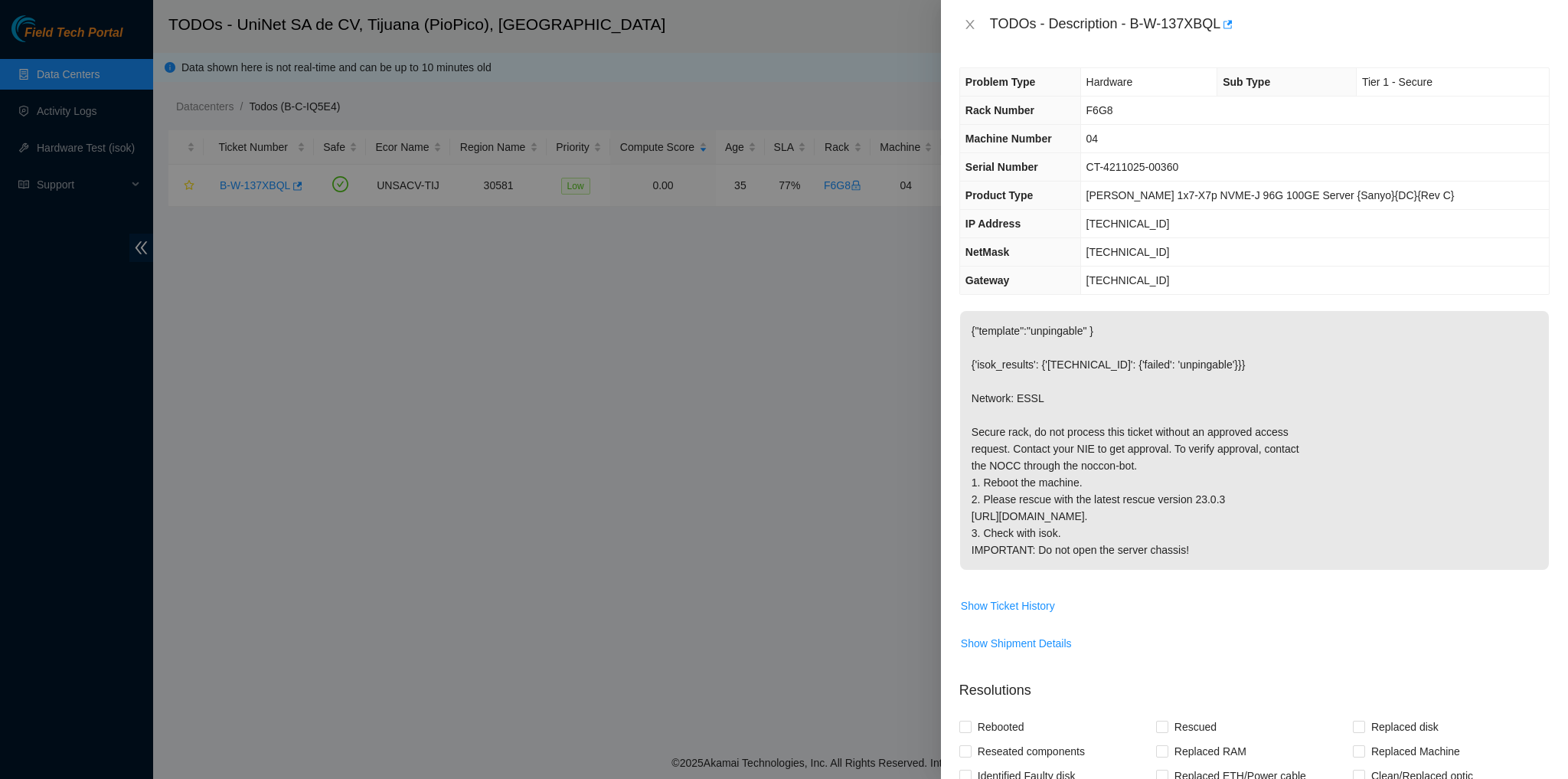
click at [76, 146] on div at bounding box center [784, 390] width 1568 height 779
click at [826, 21] on button "Close" at bounding box center [970, 25] width 22 height 15
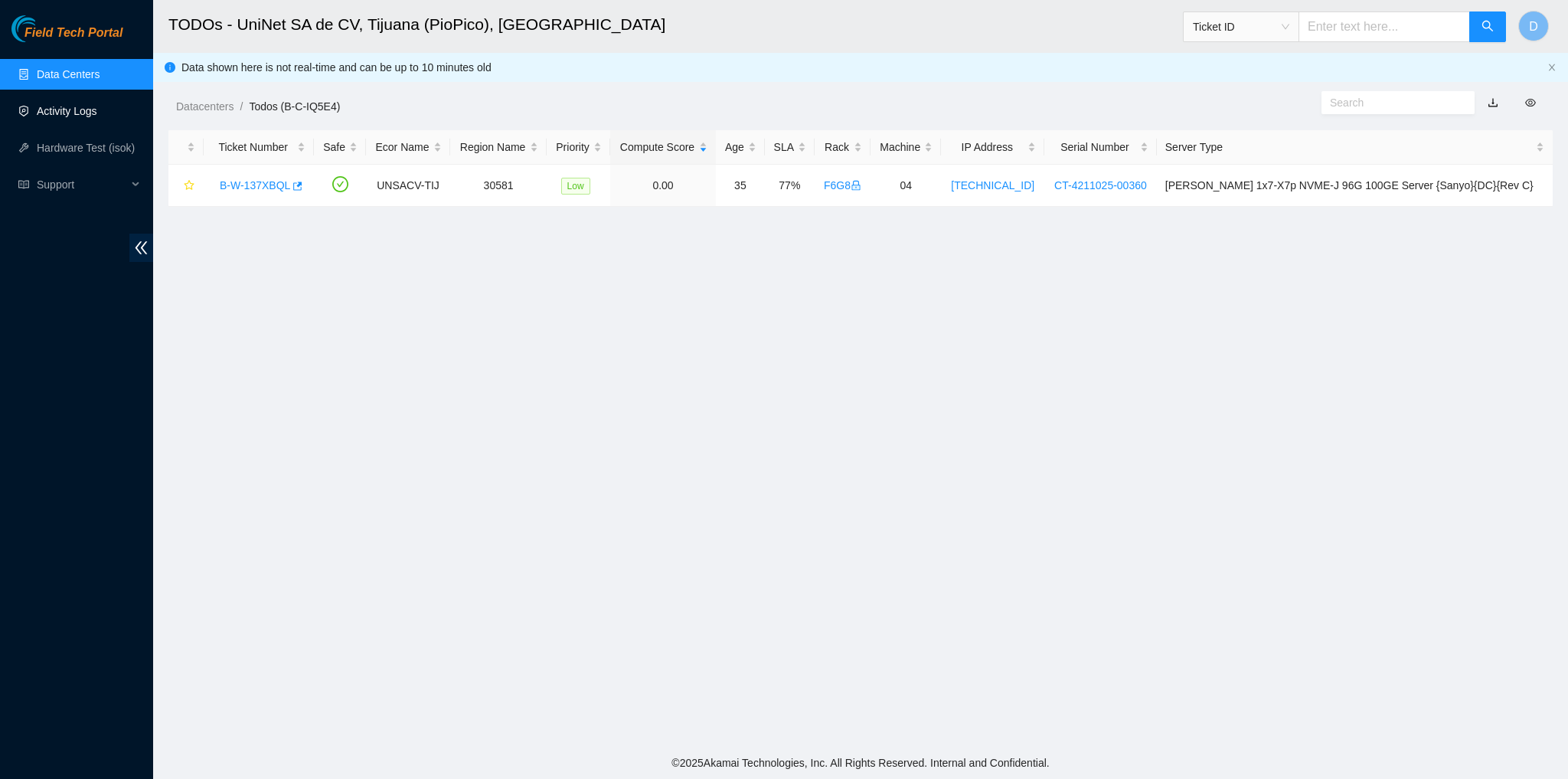
click at [78, 116] on link "Activity Logs" at bounding box center [66, 110] width 60 height 12
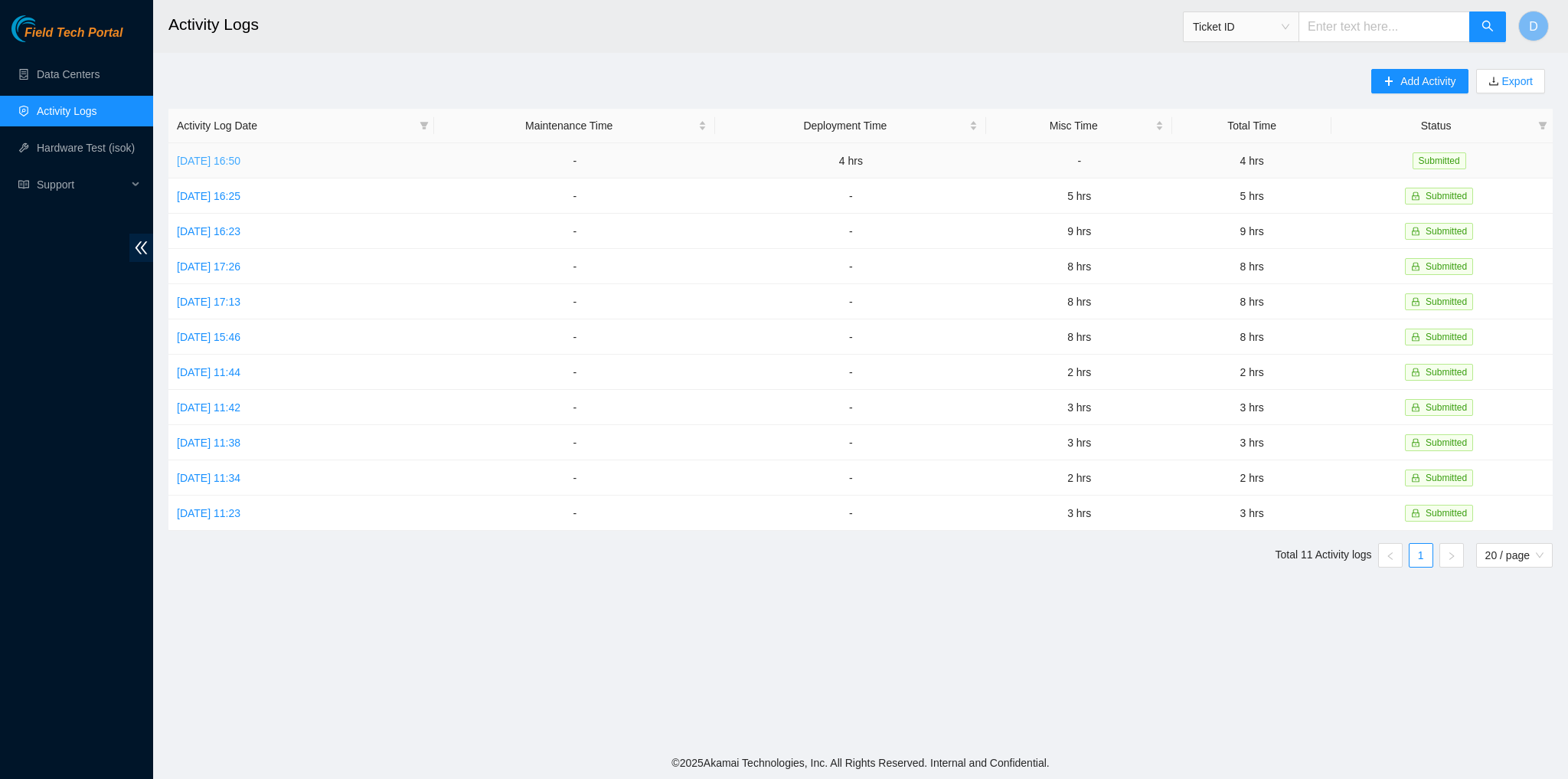
click at [241, 156] on link "[DATE] 16:50" at bounding box center [208, 161] width 63 height 12
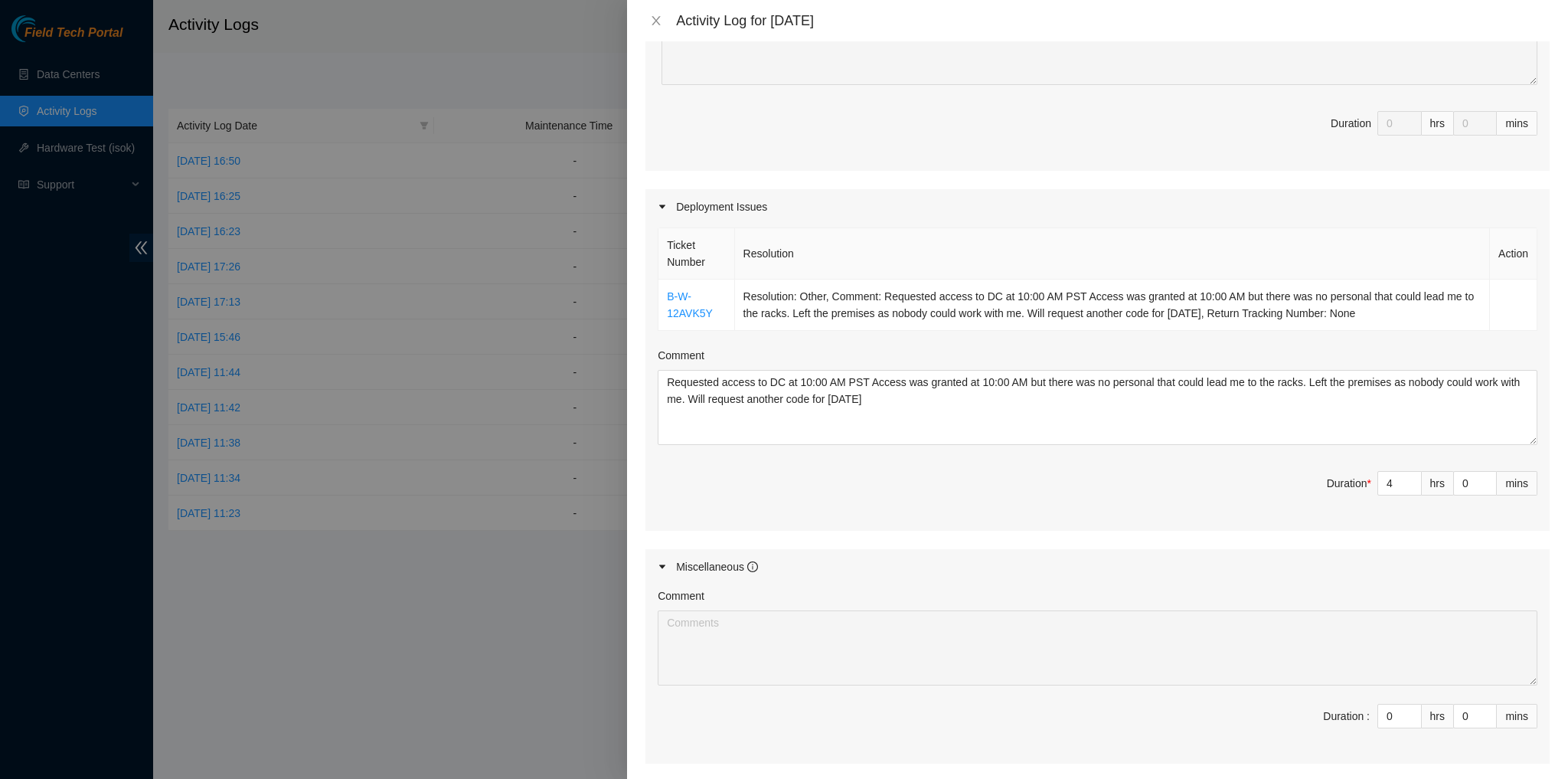
scroll to position [379, 0]
click at [695, 312] on link "B-W-12AVK5Y" at bounding box center [689, 306] width 46 height 30
